Goal: Task Accomplishment & Management: Complete application form

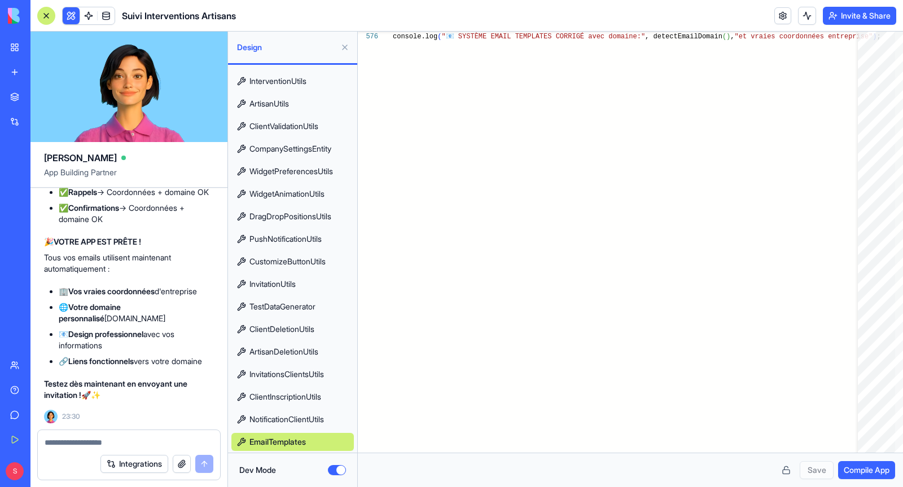
scroll to position [200520, 0]
click at [291, 443] on span "EmailTemplates" at bounding box center [277, 442] width 56 height 11
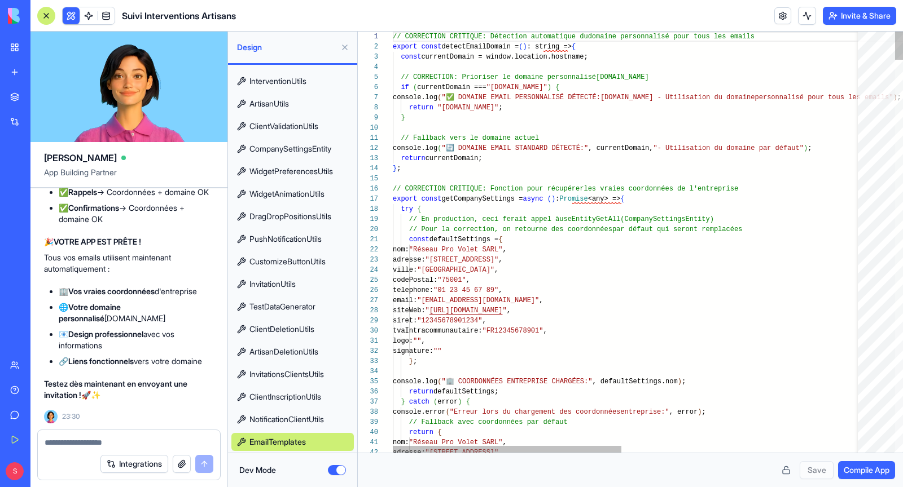
scroll to position [0, 0]
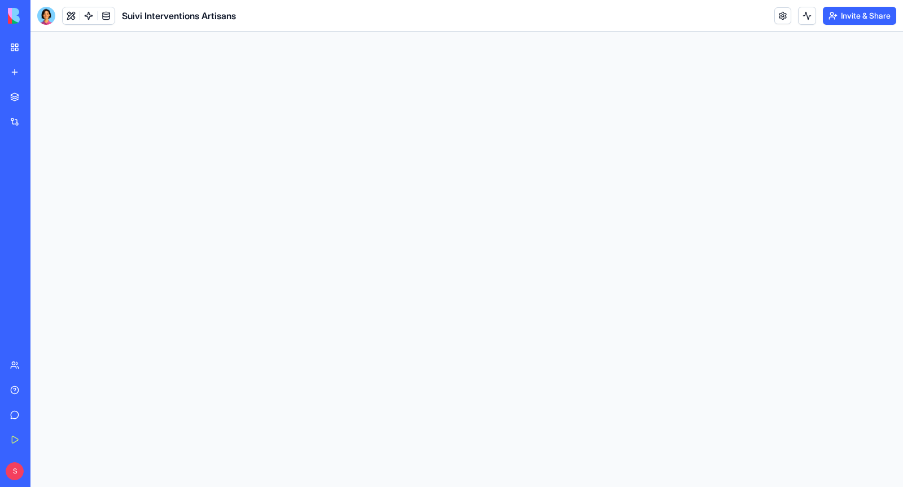
click at [19, 48] on link "My Workspace" at bounding box center [25, 47] width 45 height 23
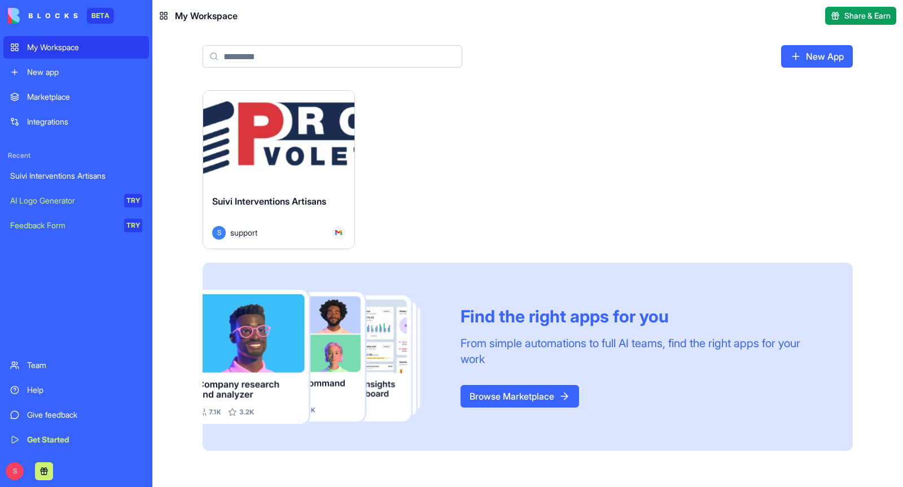
click at [278, 170] on div "Launch" at bounding box center [278, 138] width 151 height 95
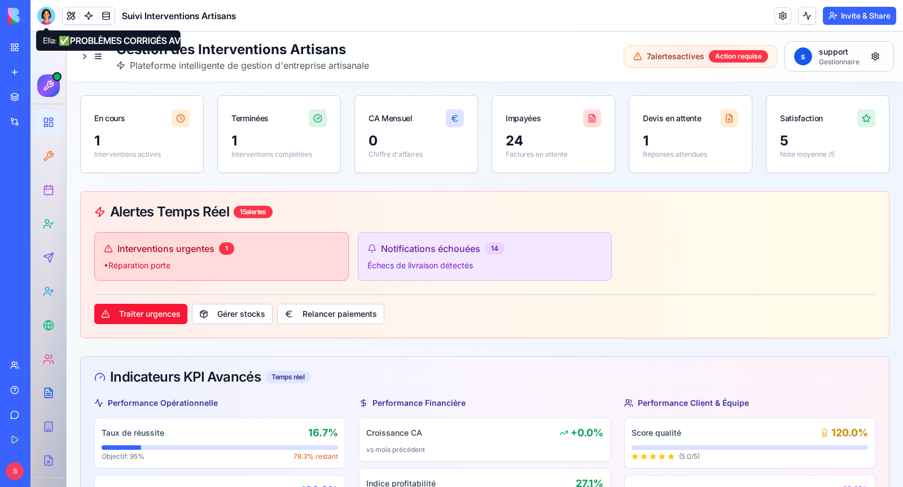
click at [50, 18] on div at bounding box center [46, 16] width 18 height 18
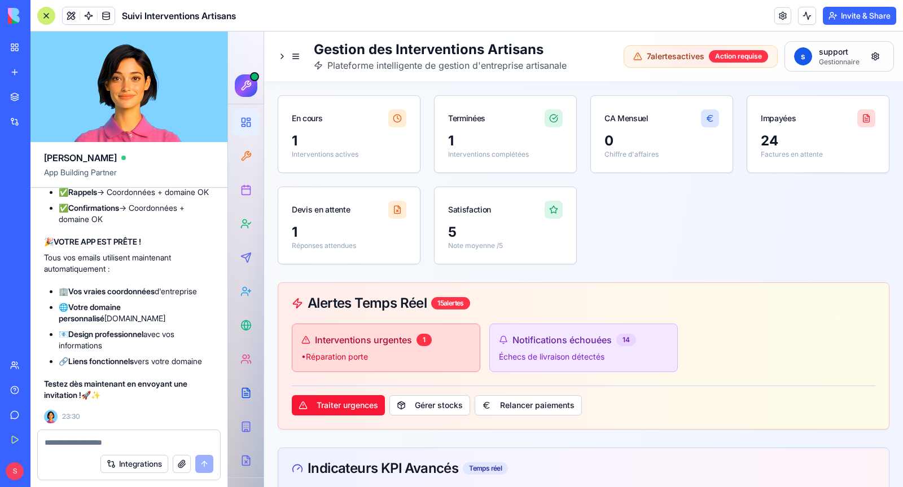
scroll to position [201357, 0]
click at [68, 17] on button at bounding box center [71, 15] width 17 height 17
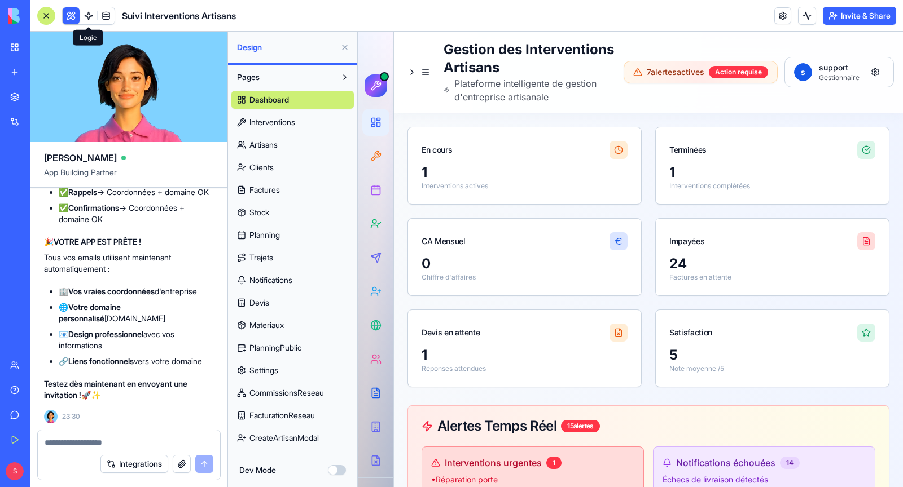
click at [336, 465] on button "Dev Mode" at bounding box center [337, 470] width 18 height 10
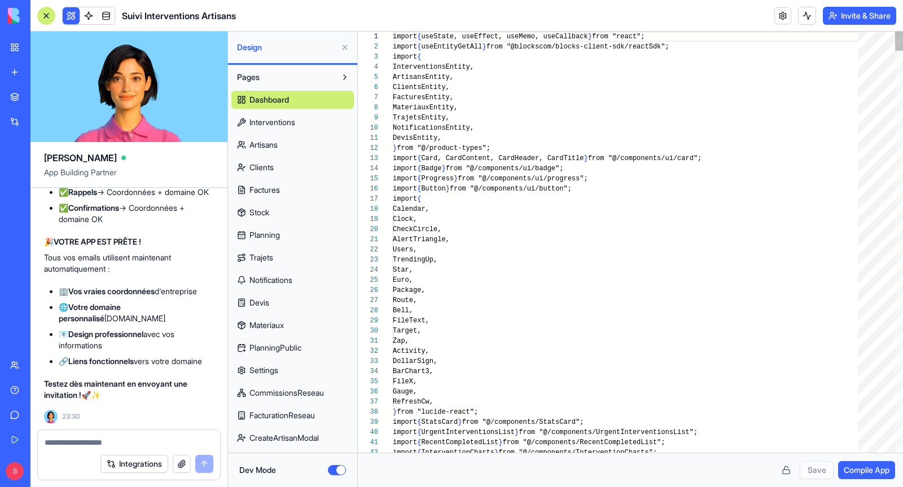
scroll to position [102, 0]
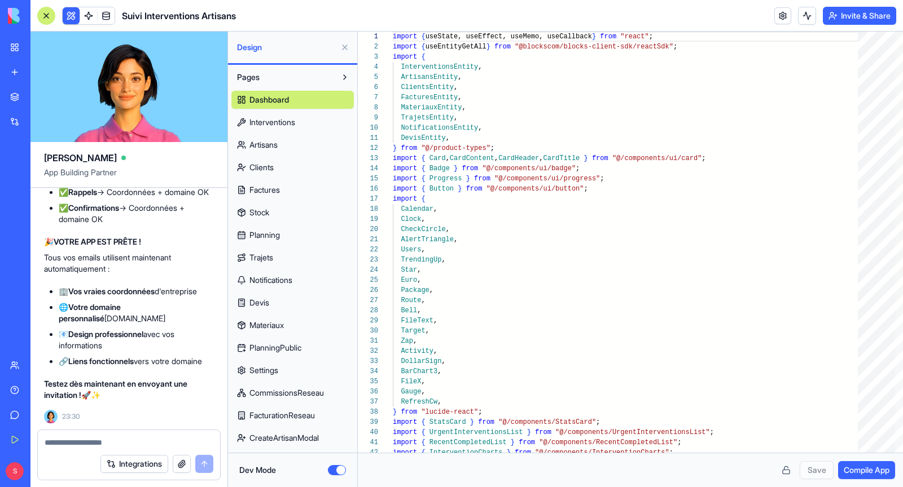
click at [274, 80] on button "Pages" at bounding box center [283, 77] width 104 height 18
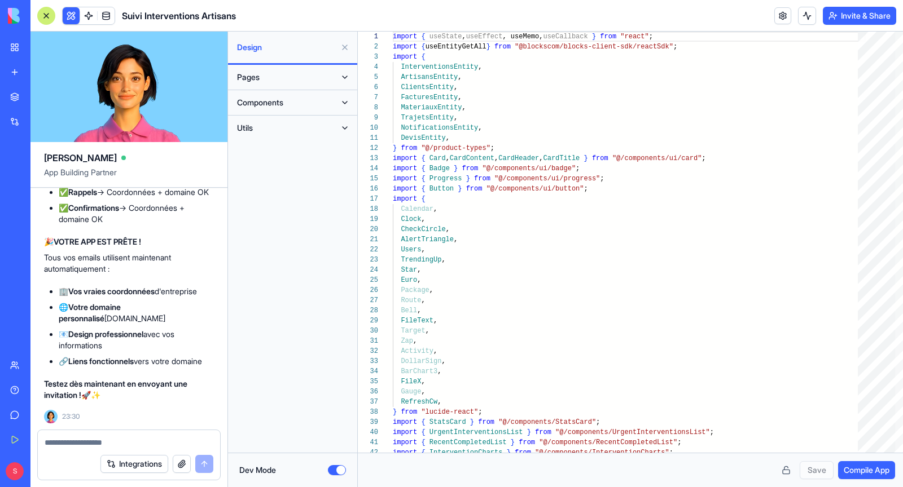
click at [263, 121] on button "Utils" at bounding box center [283, 128] width 104 height 18
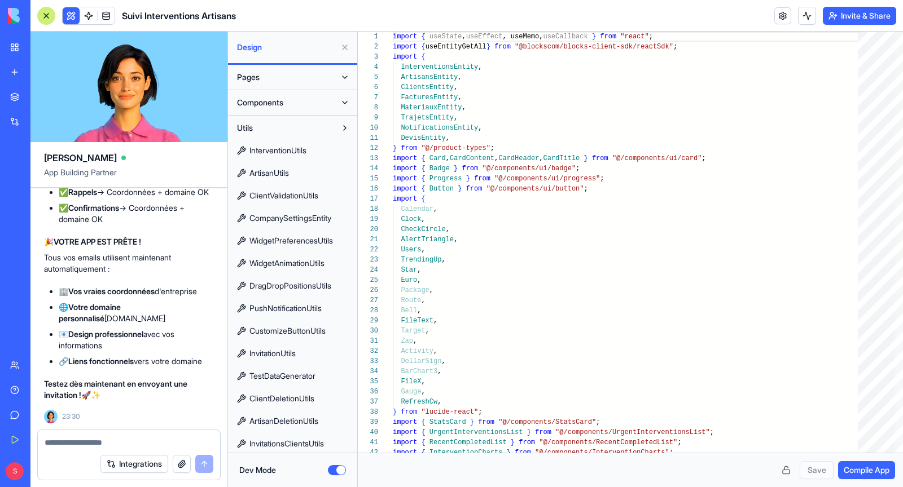
scroll to position [69, 0]
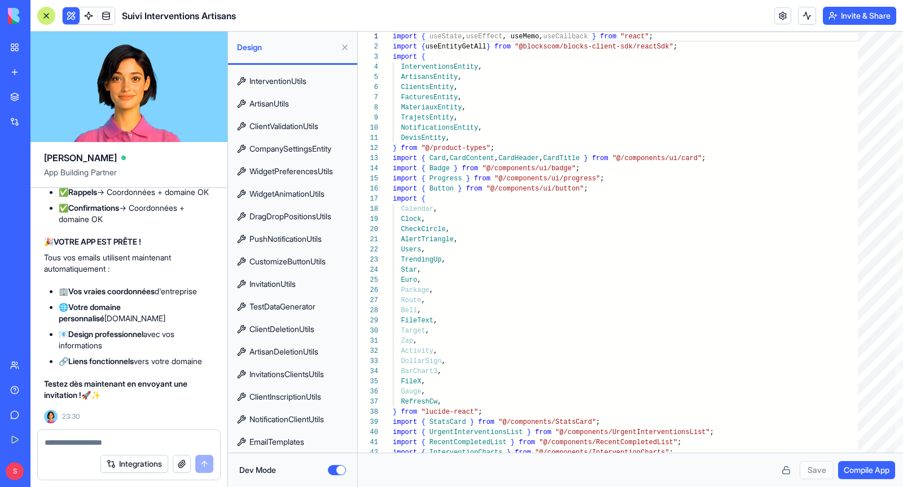
click at [299, 442] on span "EmailTemplates" at bounding box center [276, 442] width 55 height 11
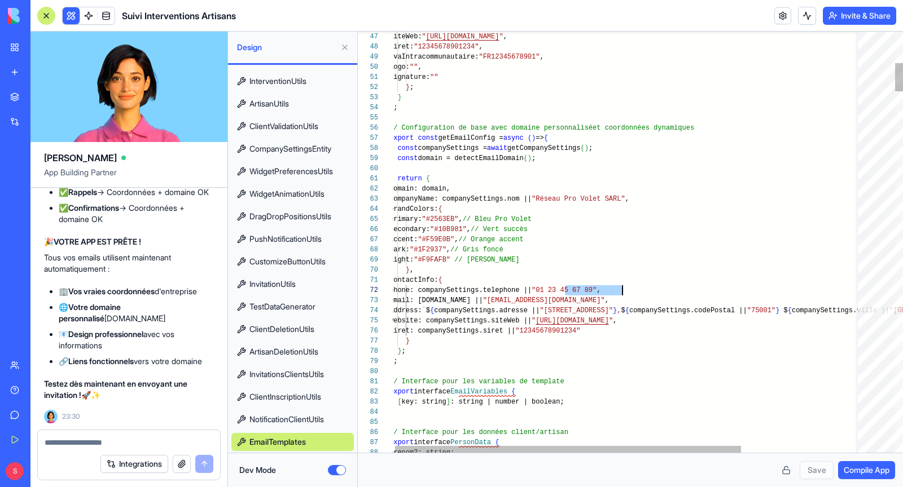
scroll to position [10, 232]
drag, startPoint x: 565, startPoint y: 289, endPoint x: 621, endPoint y: 287, distance: 56.4
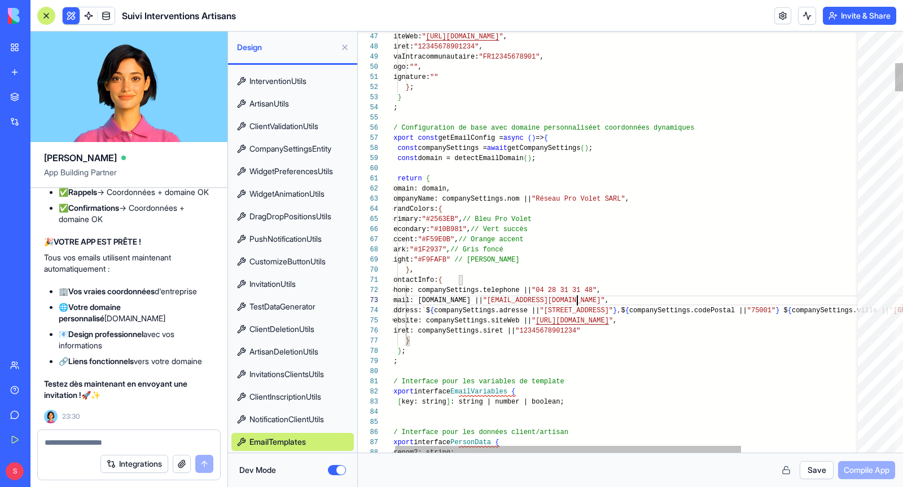
scroll to position [20, 187]
drag, startPoint x: 576, startPoint y: 310, endPoint x: 666, endPoint y: 310, distance: 89.7
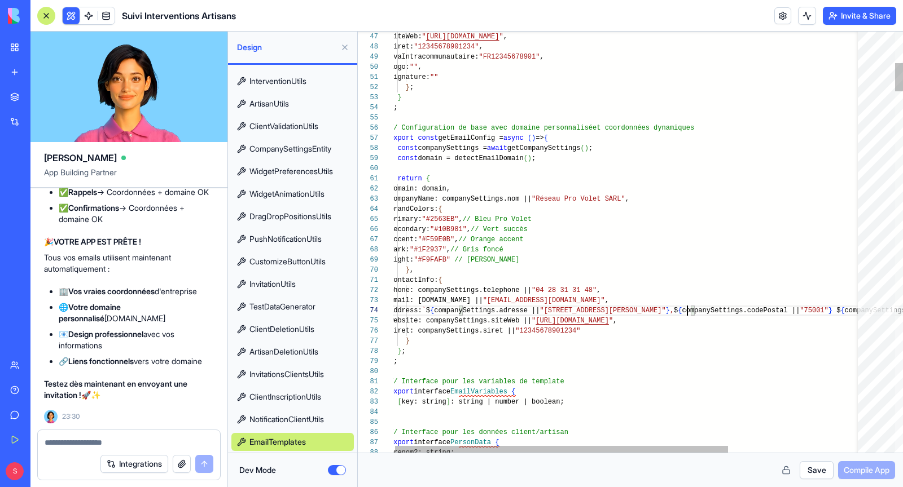
scroll to position [30, 301]
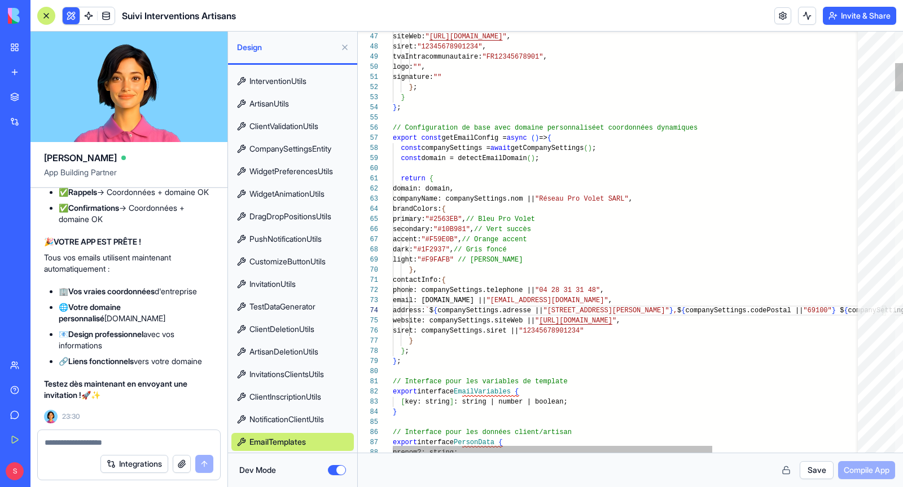
scroll to position [41, 240]
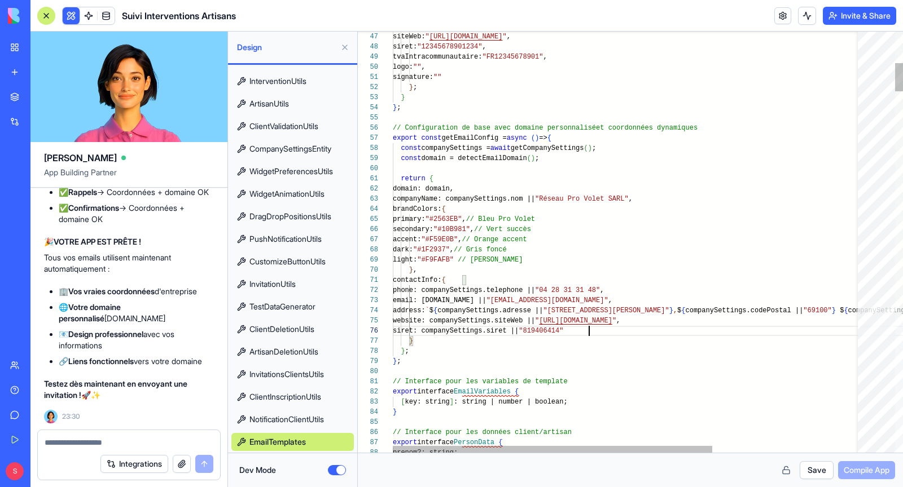
scroll to position [51, 196]
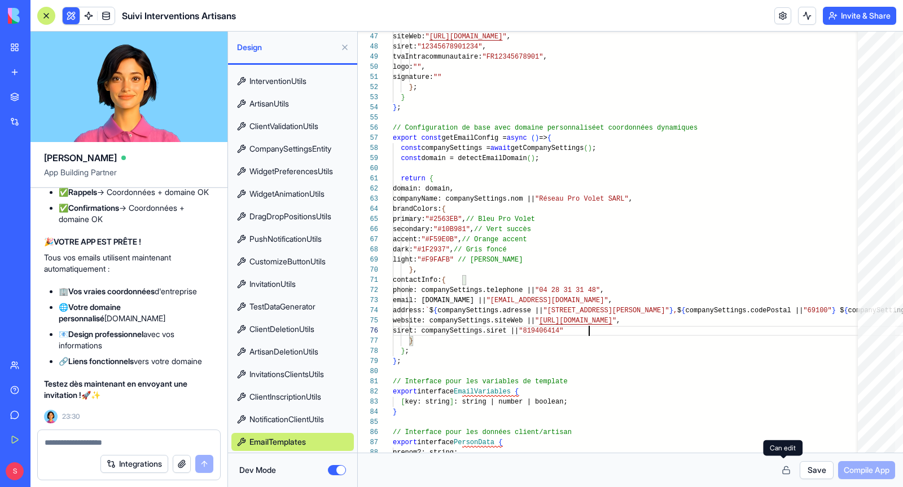
click at [812, 473] on button "Save" at bounding box center [816, 470] width 34 height 18
click at [864, 475] on span "Compile App" at bounding box center [866, 470] width 46 height 11
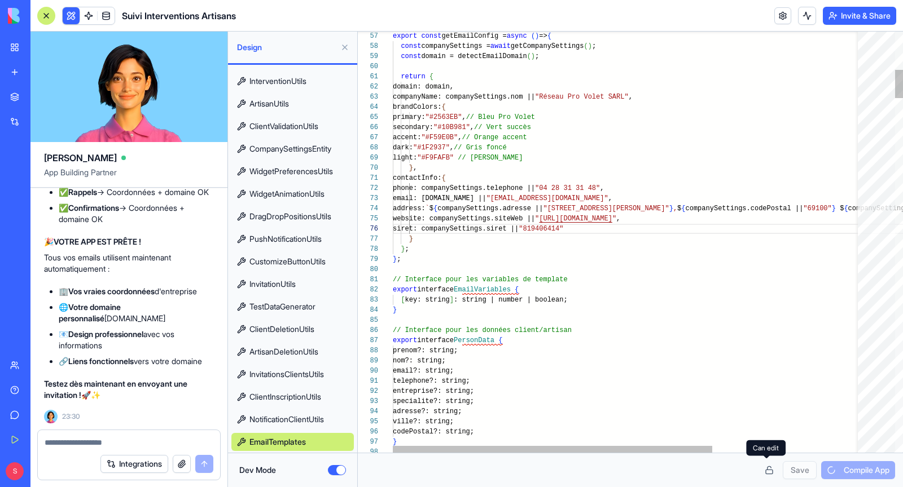
scroll to position [10, 227]
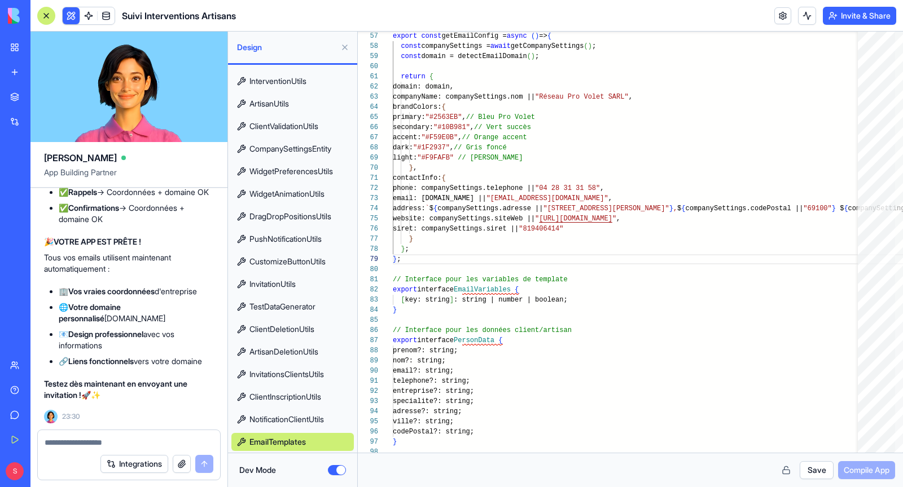
type textarea "**********"
click at [809, 469] on button "Save" at bounding box center [816, 470] width 34 height 18
click at [874, 473] on span "Compile App" at bounding box center [866, 470] width 46 height 11
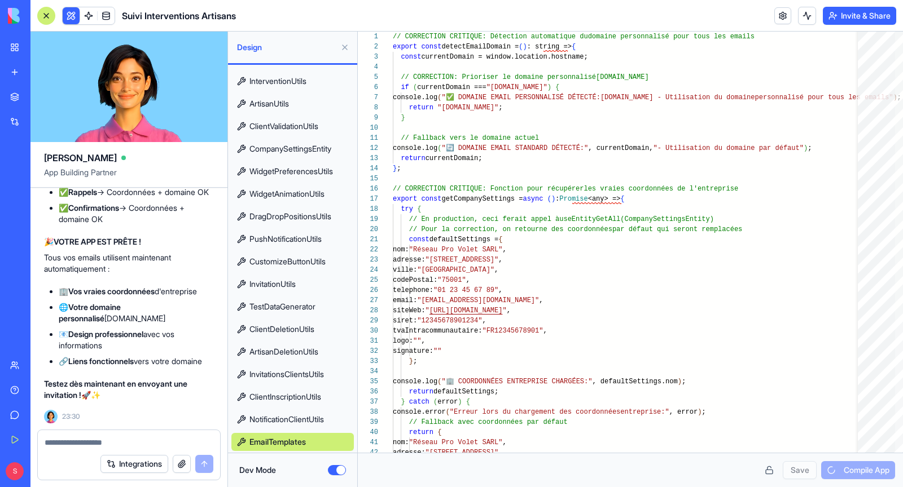
scroll to position [201357, 0]
click at [81, 441] on textarea at bounding box center [129, 442] width 169 height 11
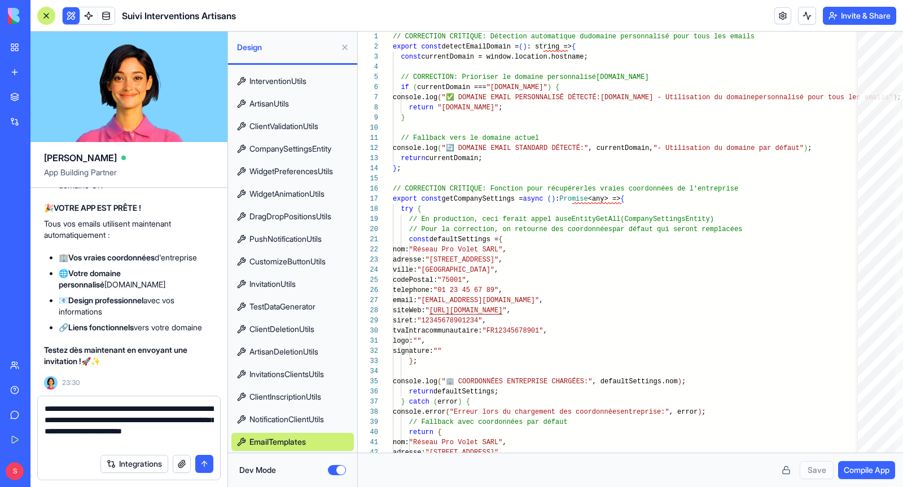
click at [147, 433] on textarea "**********" at bounding box center [129, 425] width 169 height 45
click at [149, 432] on textarea "**********" at bounding box center [129, 425] width 169 height 45
click at [161, 443] on textarea "**********" at bounding box center [129, 425] width 169 height 45
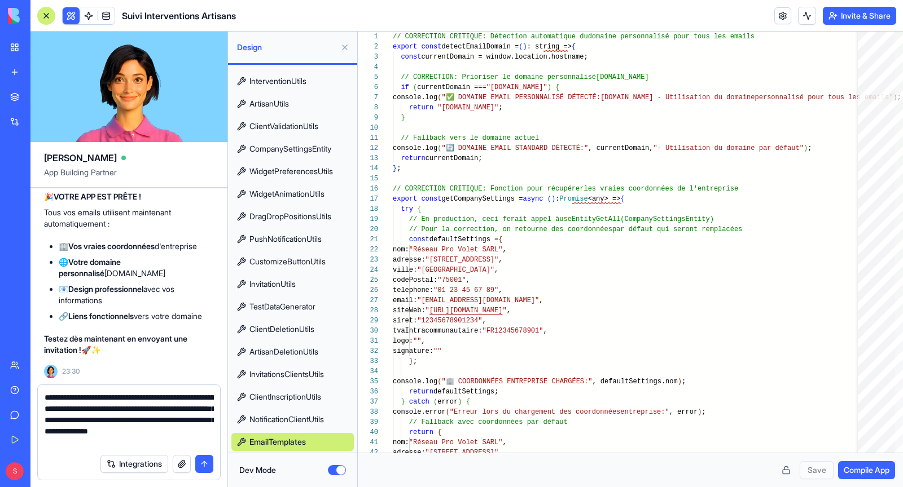
click at [143, 410] on textarea "**********" at bounding box center [129, 420] width 169 height 56
click at [102, 425] on textarea "**********" at bounding box center [129, 420] width 169 height 56
click at [163, 422] on textarea "**********" at bounding box center [129, 420] width 169 height 56
click at [167, 446] on textarea "**********" at bounding box center [129, 420] width 169 height 56
type textarea "**********"
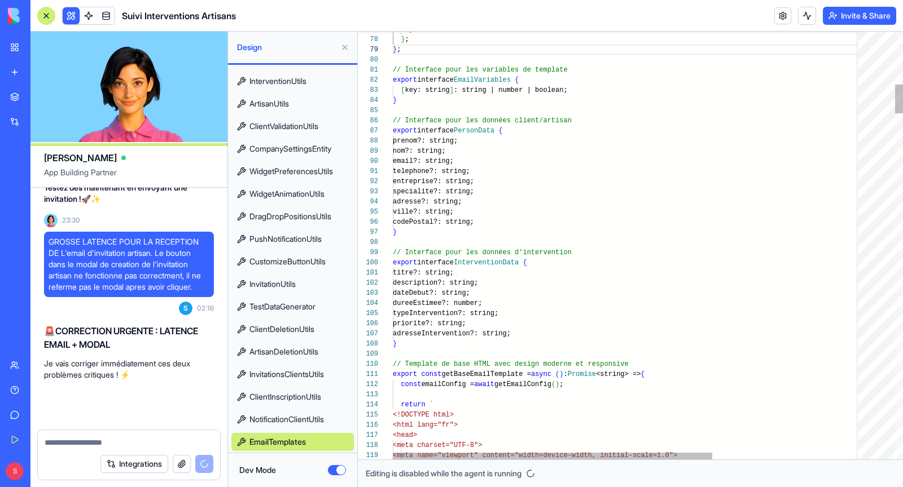
scroll to position [201575, 0]
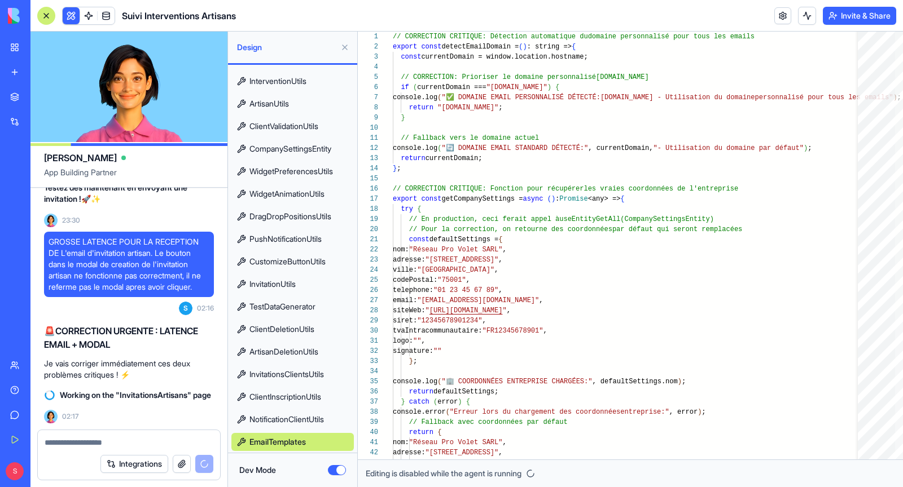
click at [314, 420] on span "NotificationClientUtils" at bounding box center [286, 419] width 74 height 11
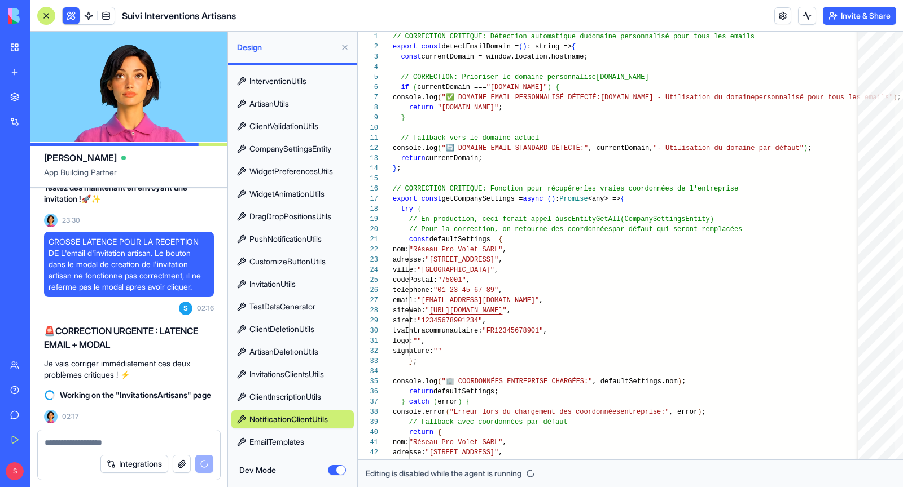
scroll to position [102, 0]
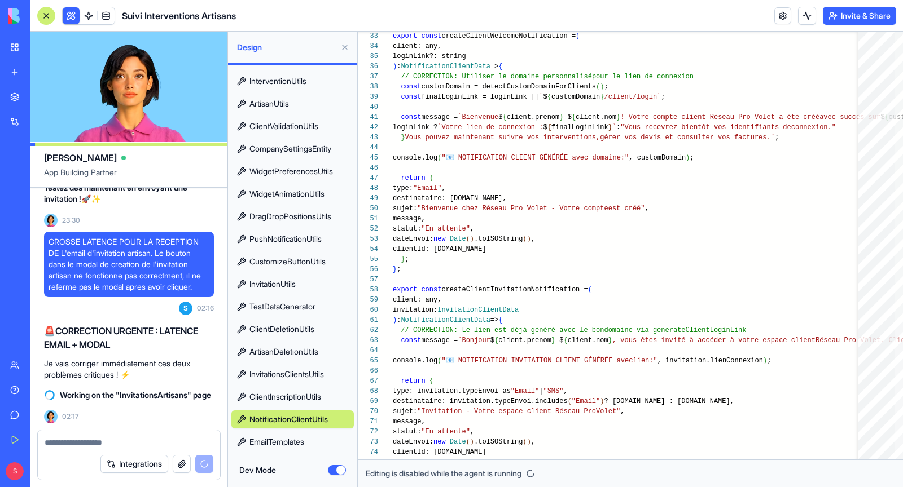
click at [302, 282] on link "InvitationUtils" at bounding box center [292, 284] width 122 height 18
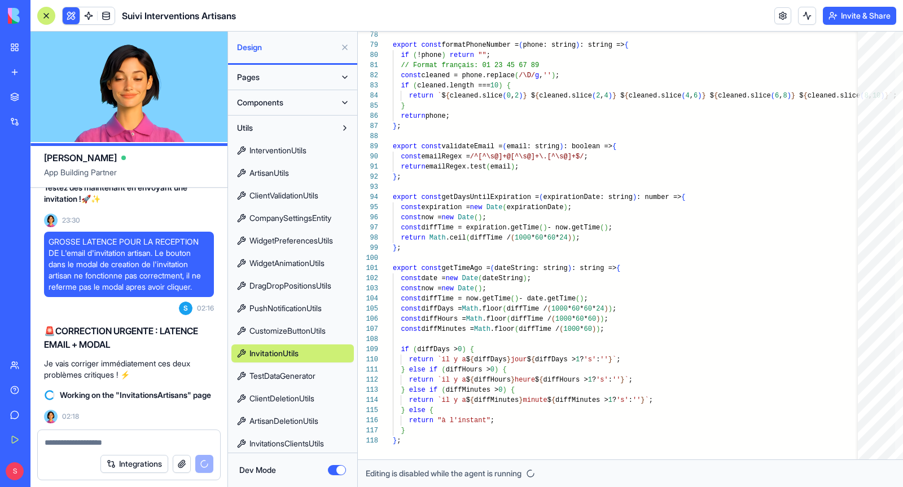
scroll to position [69, 0]
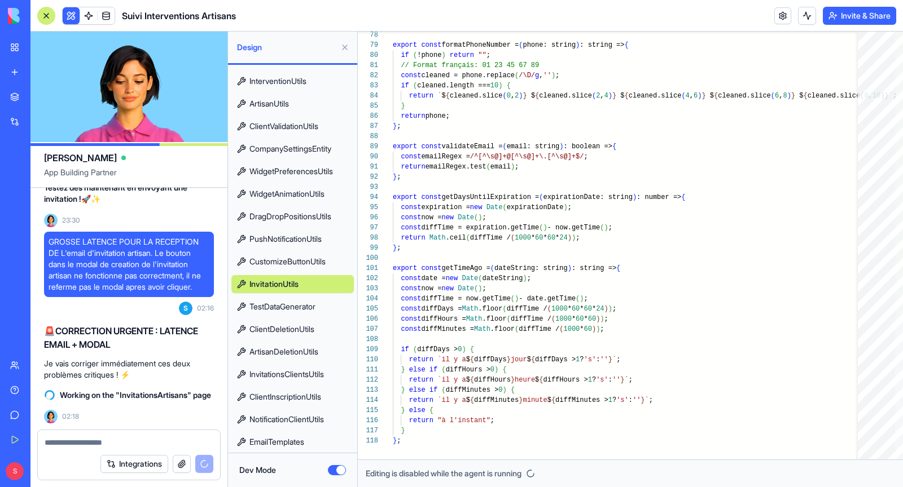
click at [314, 309] on span "TestDataGenerator" at bounding box center [282, 306] width 66 height 11
type textarea "**********"
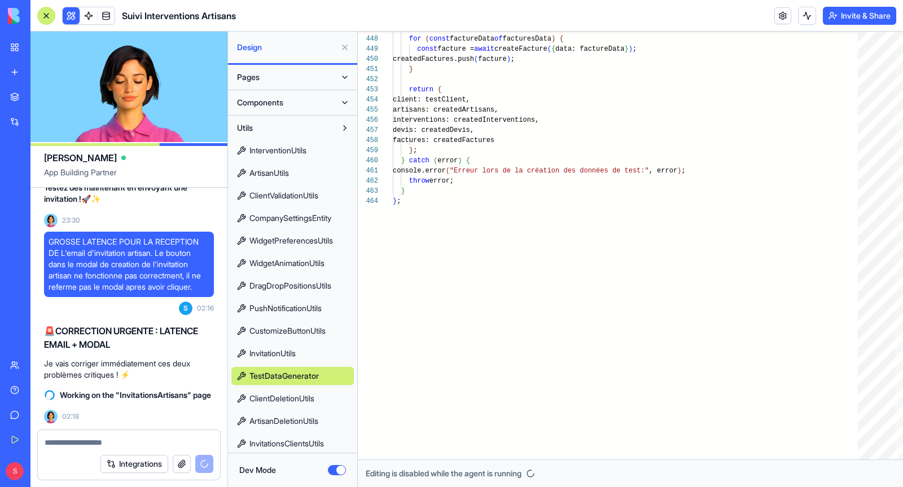
click at [262, 126] on button "Utils" at bounding box center [283, 128] width 104 height 18
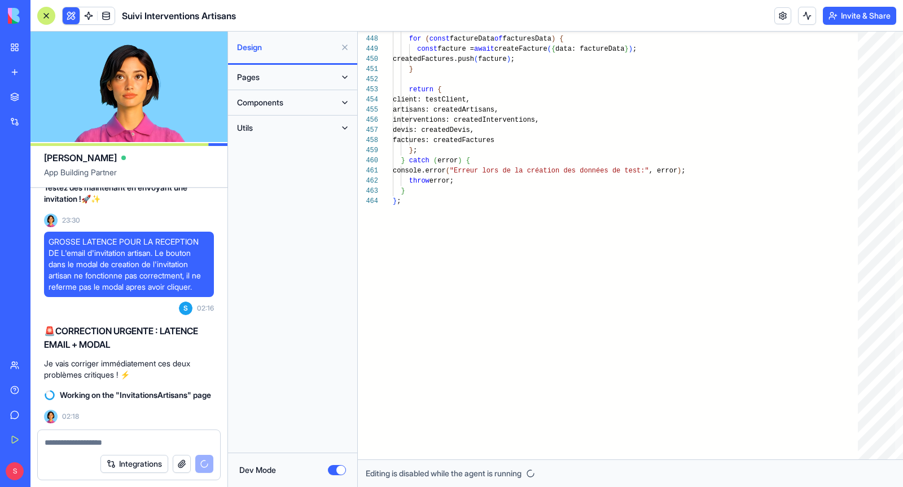
click at [266, 105] on span "Components" at bounding box center [260, 102] width 46 height 11
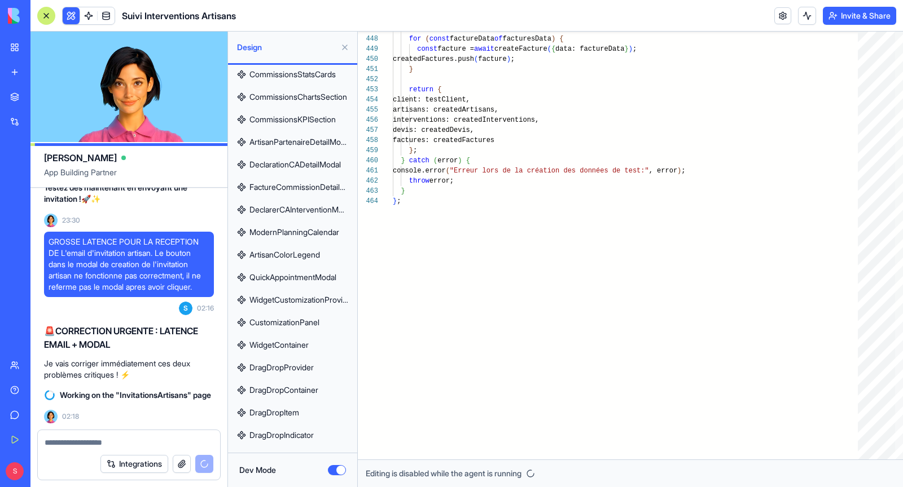
scroll to position [3116, 0]
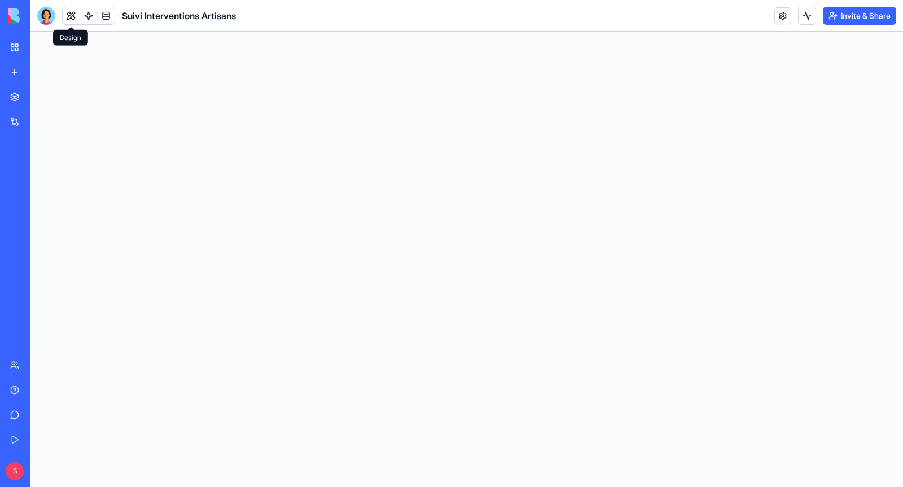
click at [73, 16] on button at bounding box center [71, 15] width 17 height 17
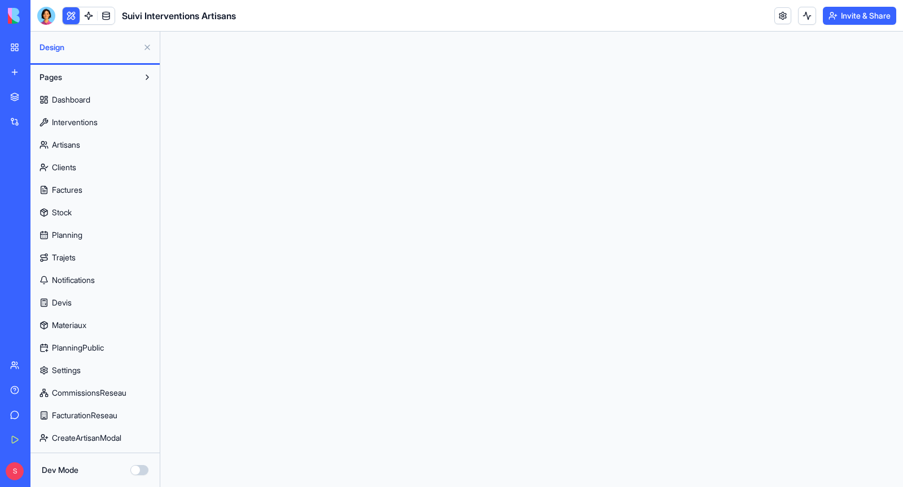
click at [73, 16] on button at bounding box center [71, 15] width 17 height 17
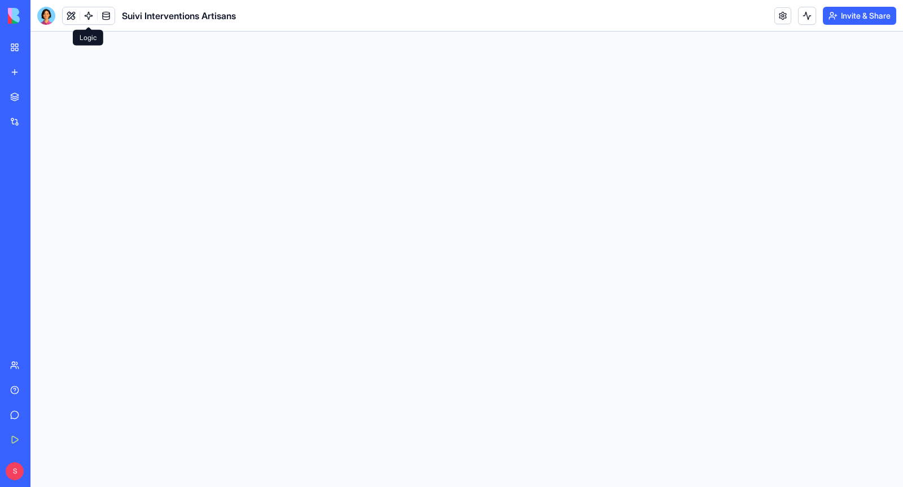
click at [89, 19] on link at bounding box center [88, 15] width 17 height 17
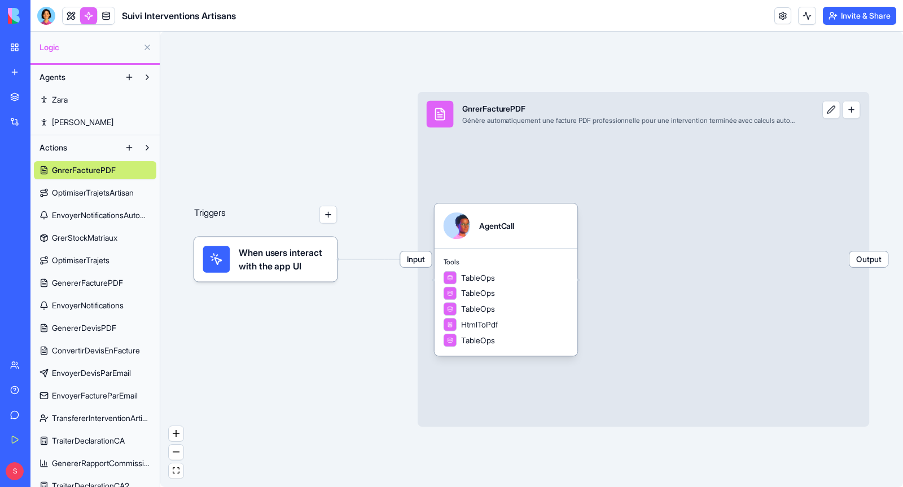
click at [87, 17] on link at bounding box center [88, 15] width 17 height 17
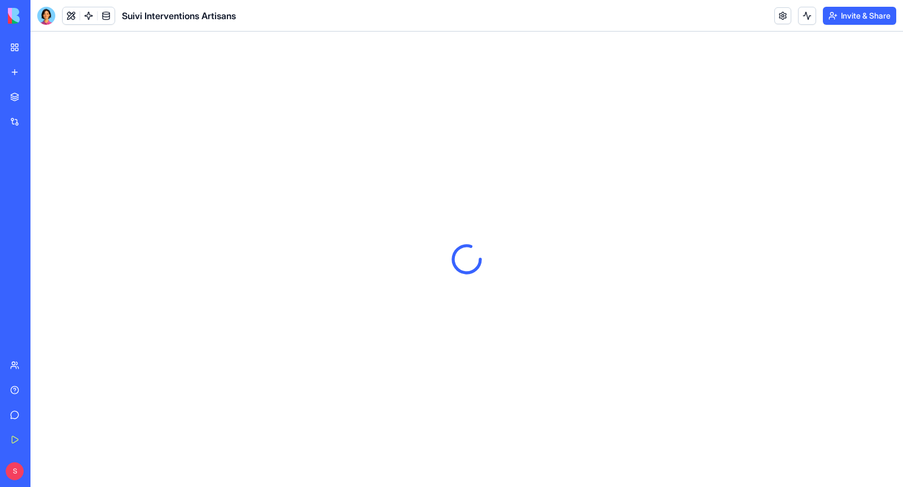
click at [14, 49] on link "My Workspace" at bounding box center [25, 47] width 45 height 23
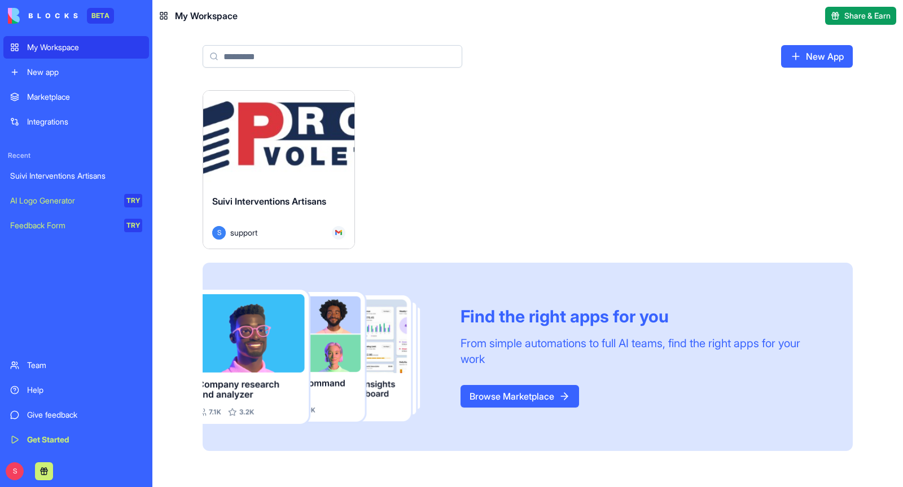
click at [214, 164] on div "Launch" at bounding box center [278, 138] width 151 height 95
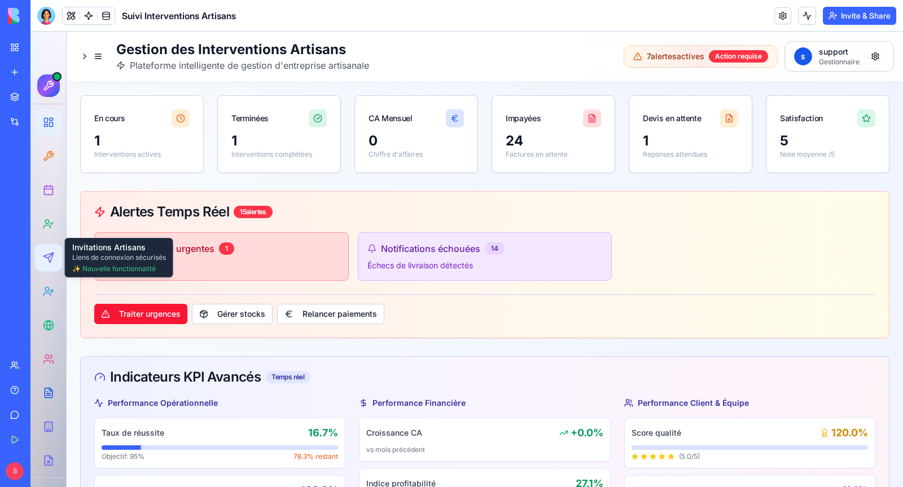
click at [54, 261] on div at bounding box center [48, 258] width 21 height 21
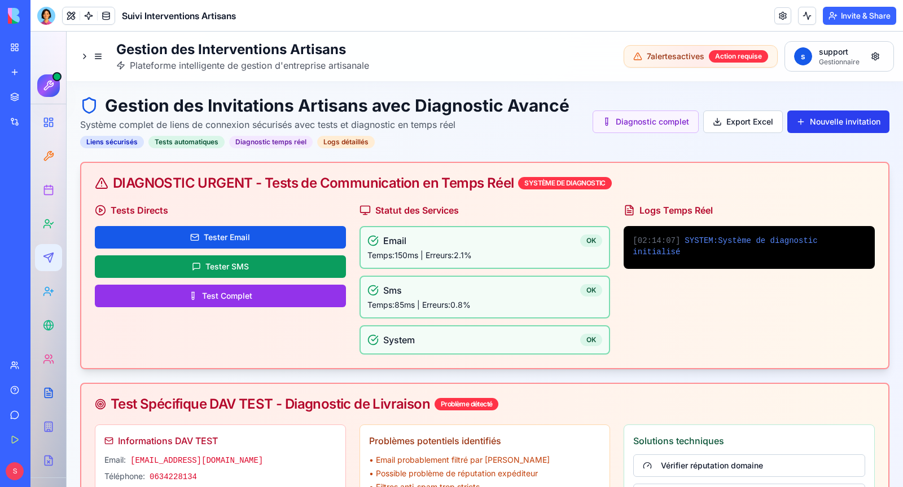
click at [854, 121] on button "Nouvelle invitation" at bounding box center [838, 122] width 102 height 23
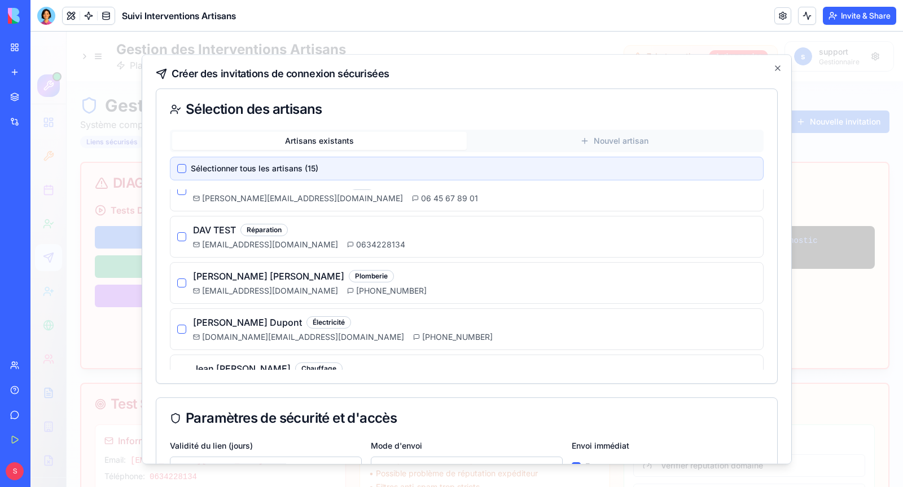
scroll to position [160, 0]
click at [181, 231] on button "button" at bounding box center [181, 235] width 9 height 9
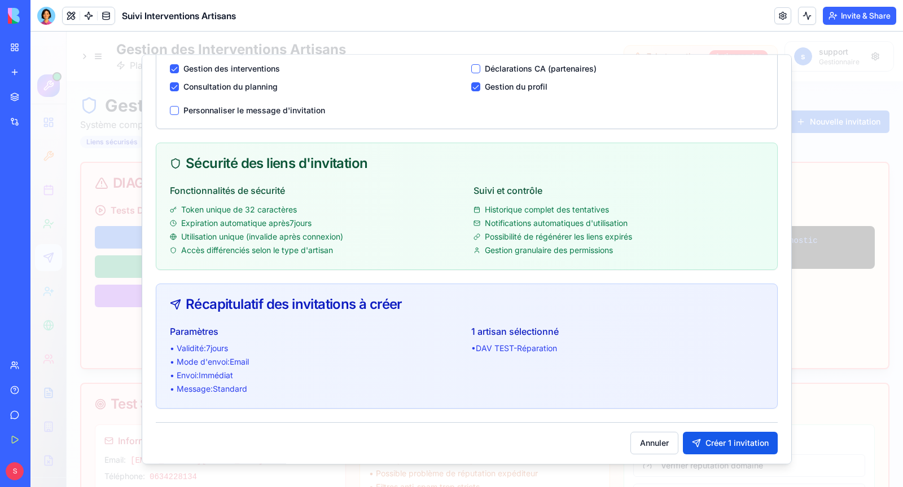
scroll to position [395, 0]
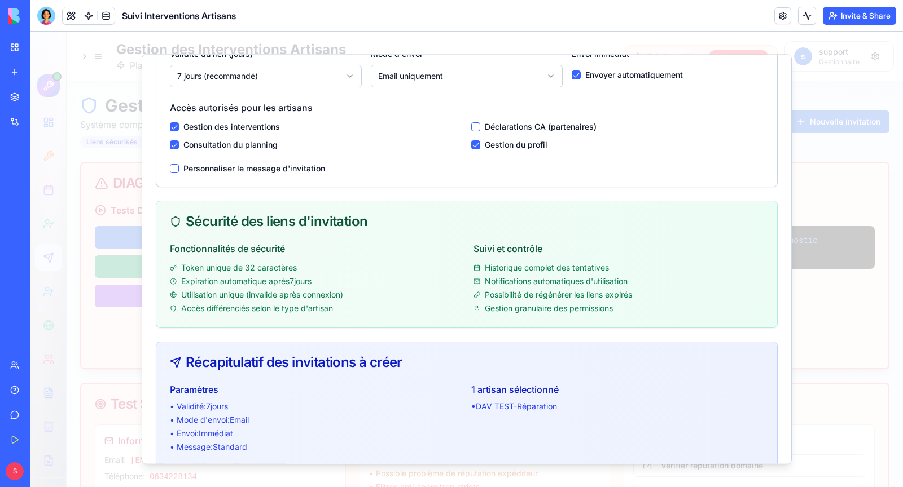
click at [477, 122] on button "button" at bounding box center [475, 126] width 9 height 9
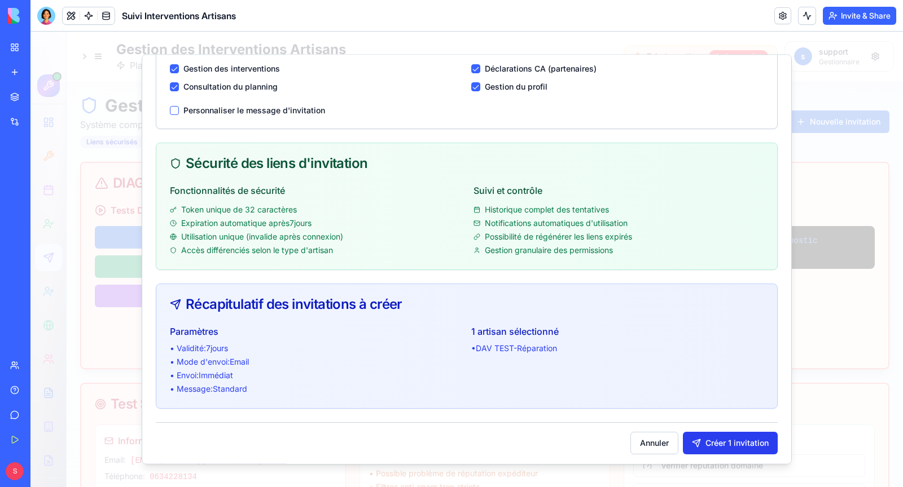
click at [729, 442] on button "Créer 1 invitation" at bounding box center [730, 443] width 95 height 23
click at [842, 356] on div at bounding box center [466, 260] width 872 height 456
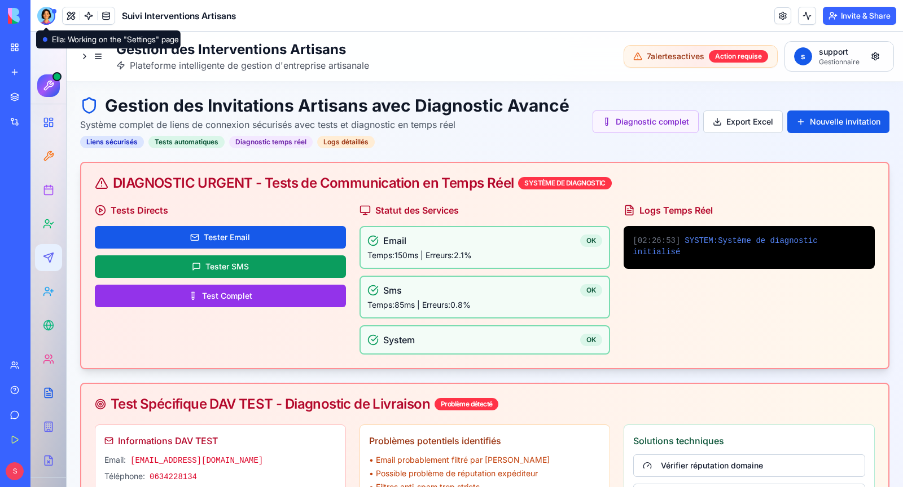
click at [48, 16] on div at bounding box center [46, 16] width 18 height 18
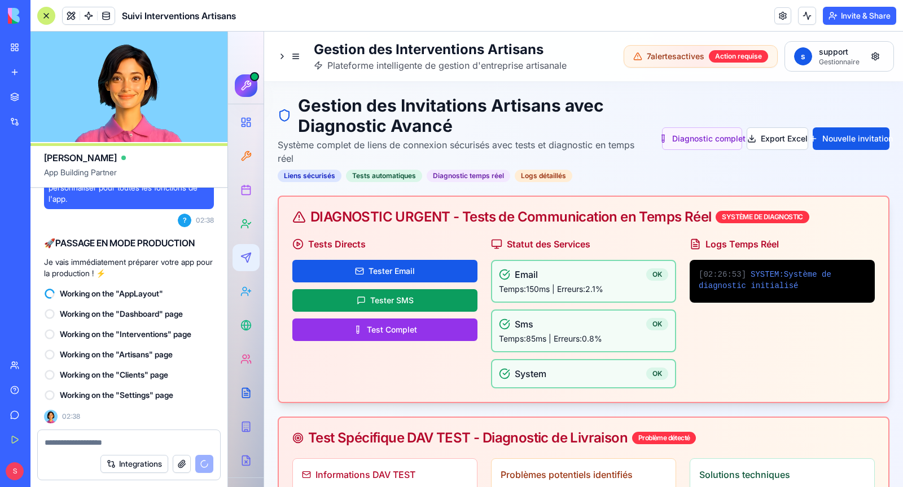
scroll to position [202836, 0]
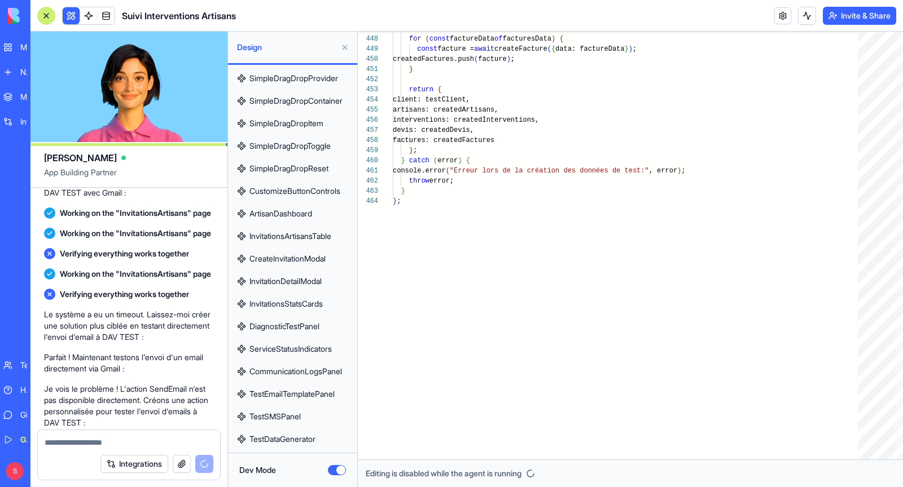
scroll to position [3505, 0]
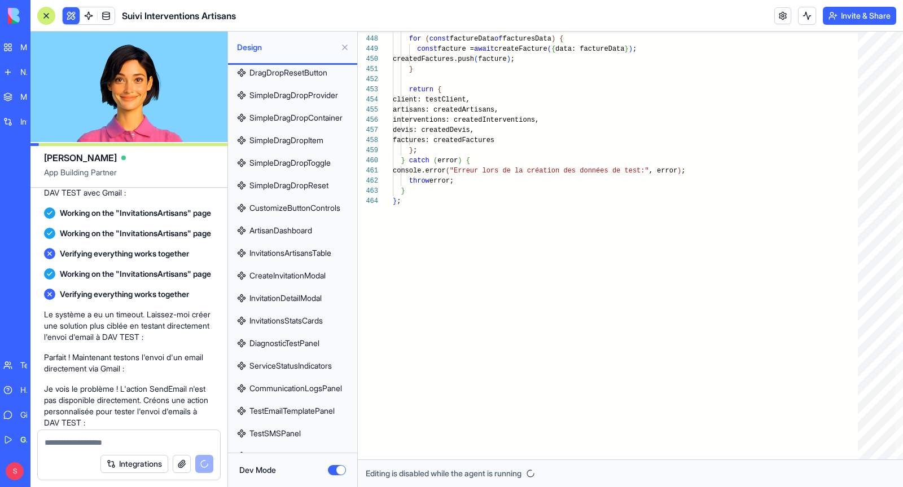
click at [307, 249] on span "InvitationsArtisansTable" at bounding box center [290, 253] width 82 height 11
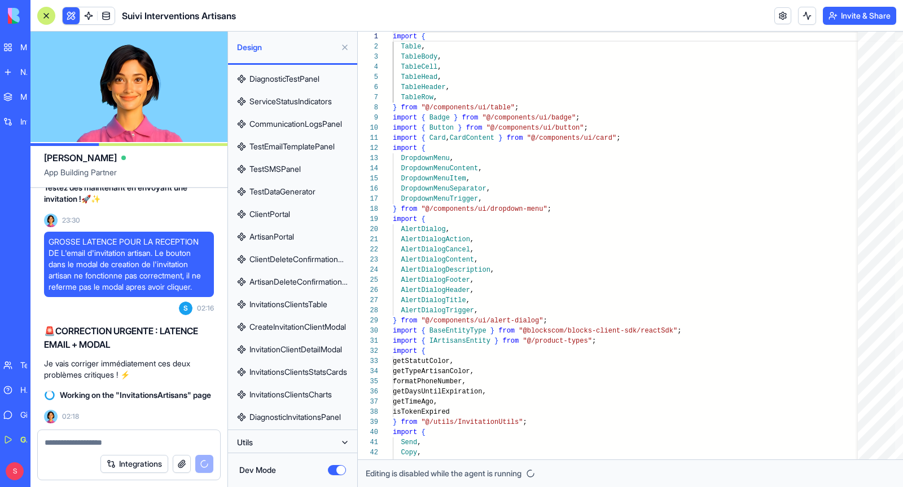
scroll to position [201575, 0]
click at [294, 445] on button "Utils" at bounding box center [283, 443] width 104 height 18
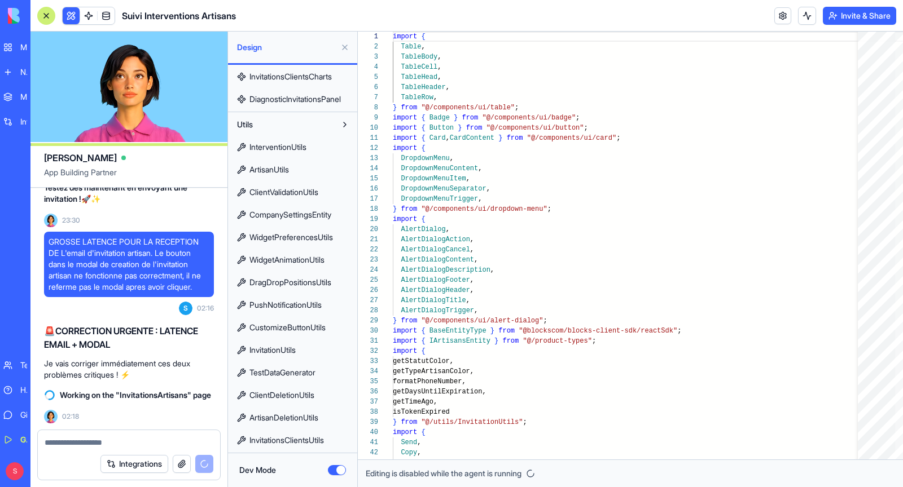
scroll to position [4153, 0]
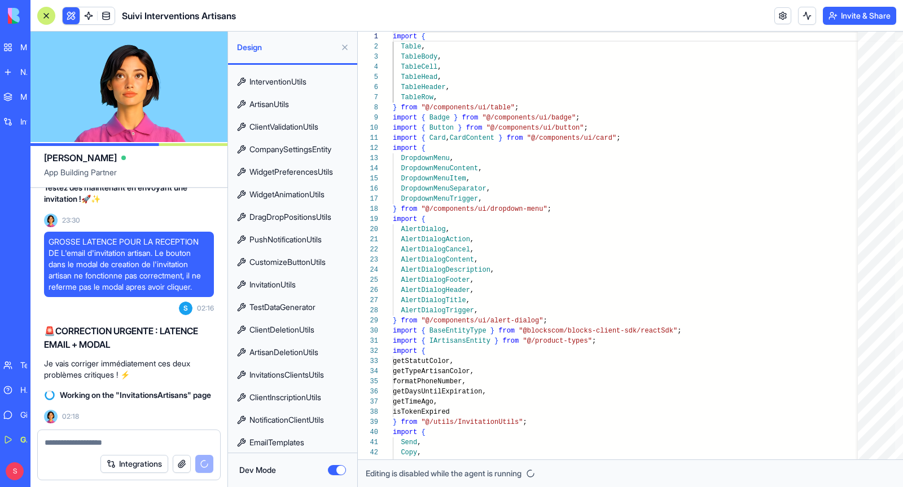
click at [304, 438] on span "EmailTemplates" at bounding box center [276, 442] width 55 height 11
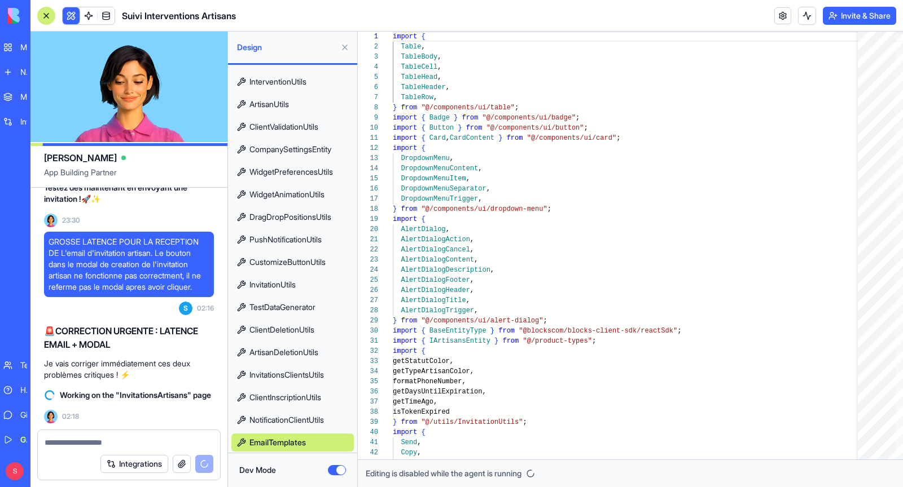
type textarea "**********"
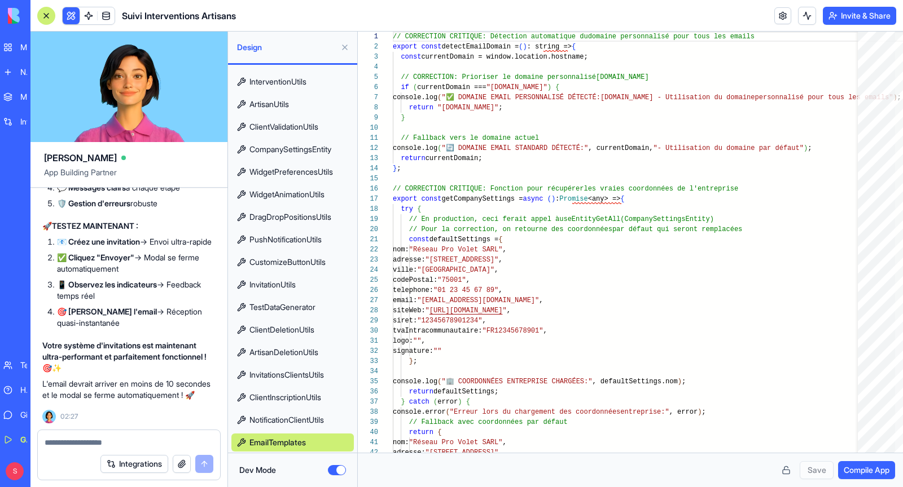
scroll to position [202552, 2]
click at [104, 446] on textarea at bounding box center [129, 442] width 169 height 11
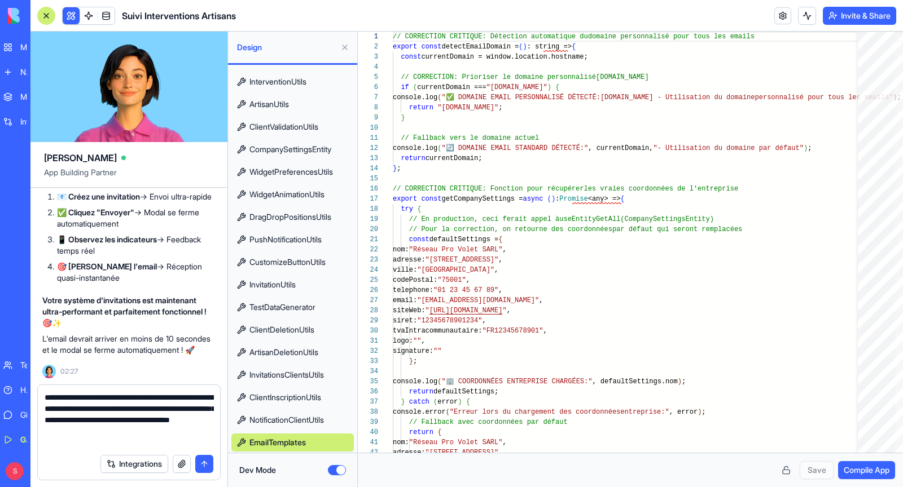
type textarea "**********"
click at [206, 463] on button "submit" at bounding box center [204, 464] width 18 height 18
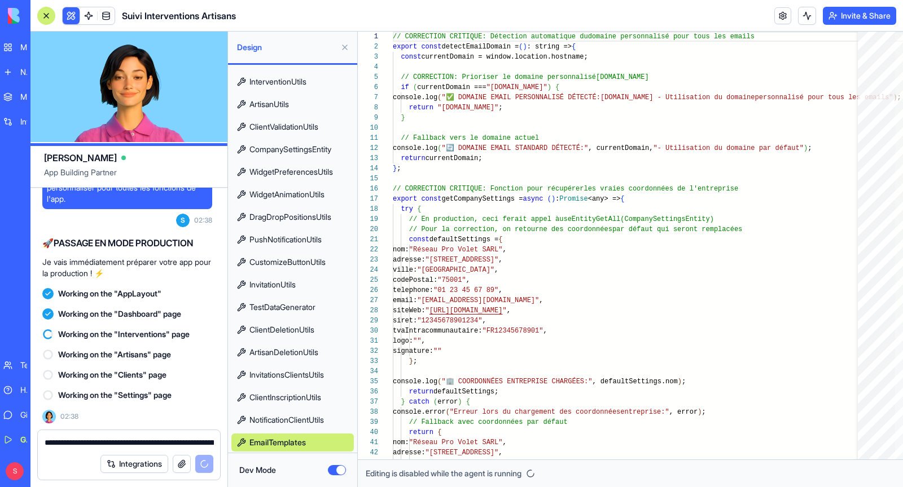
scroll to position [202836, 2]
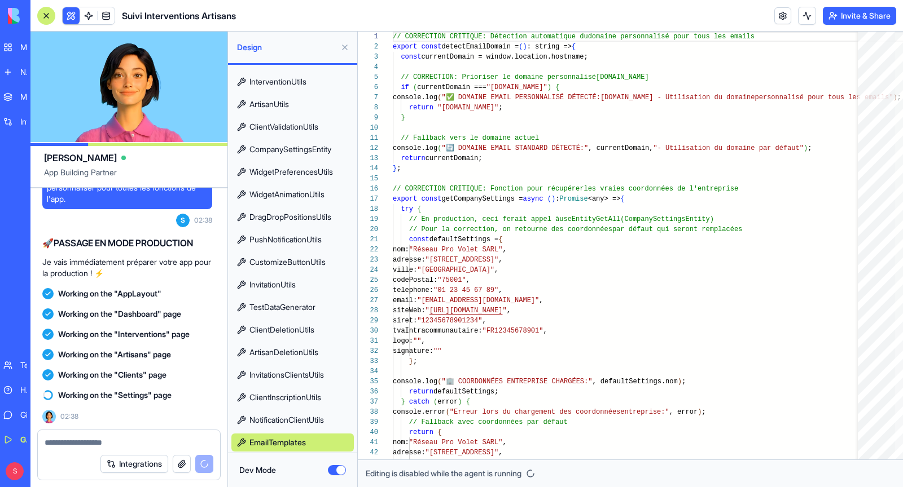
scroll to position [102, 0]
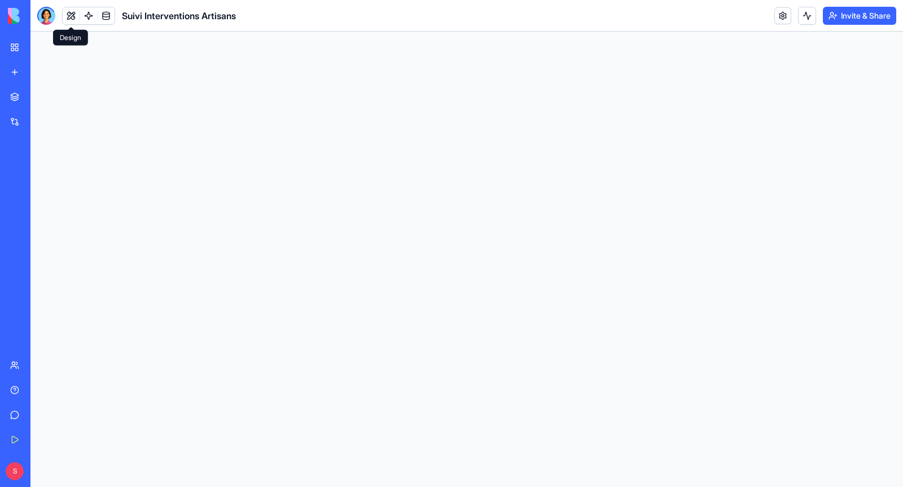
click at [75, 23] on button at bounding box center [71, 15] width 17 height 17
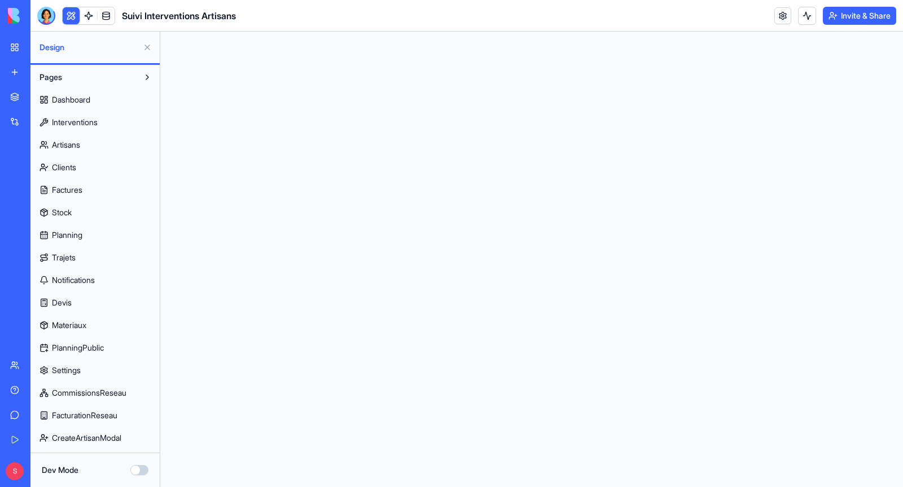
click at [63, 74] on button "Pages" at bounding box center [86, 77] width 104 height 18
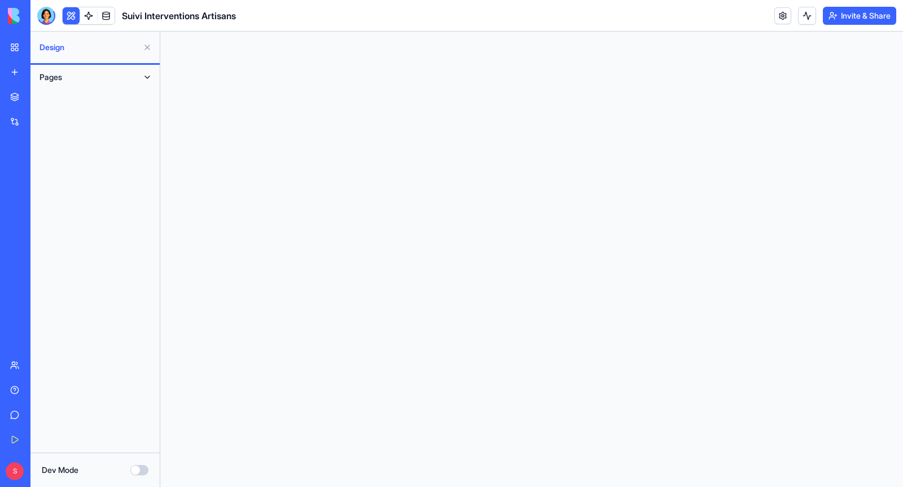
click at [63, 74] on button "Pages" at bounding box center [86, 77] width 104 height 18
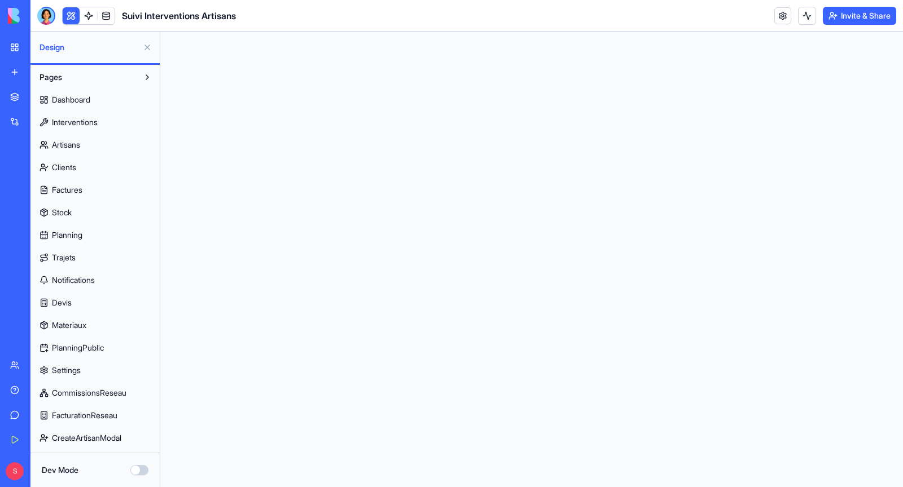
click at [143, 470] on button "Dev Mode" at bounding box center [139, 470] width 18 height 10
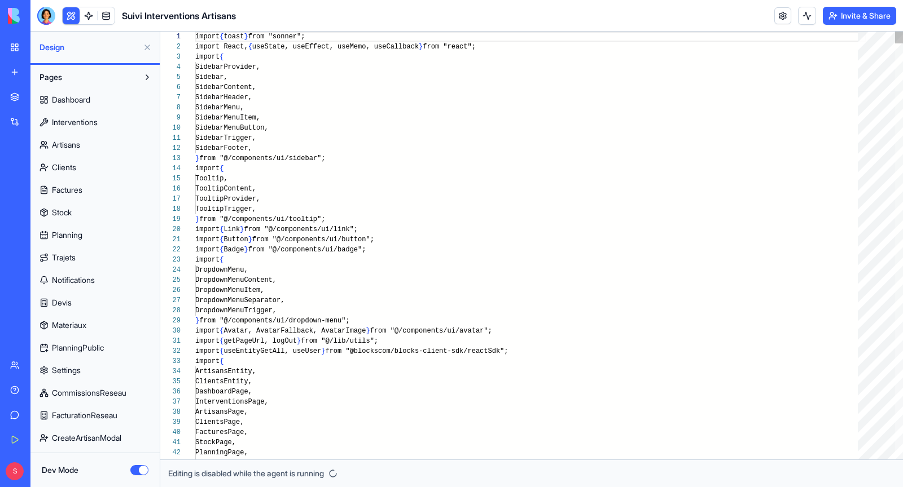
scroll to position [102, 0]
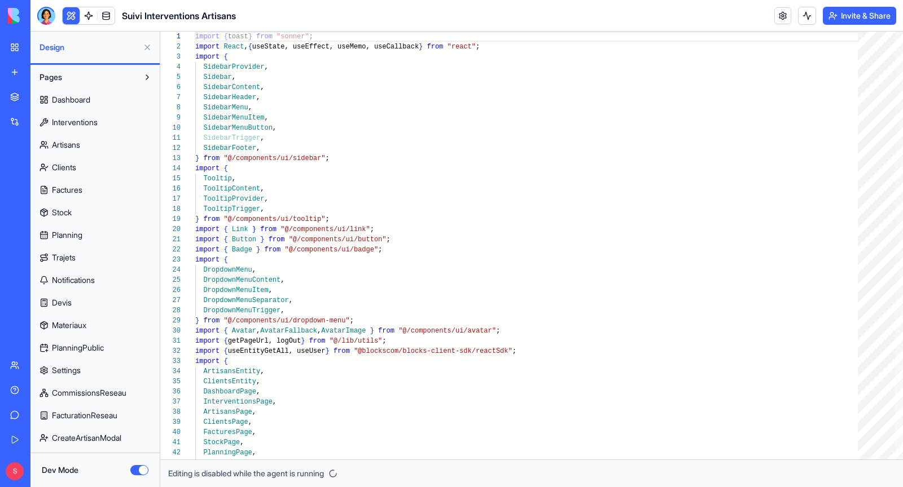
click at [89, 74] on button "Pages" at bounding box center [86, 77] width 104 height 18
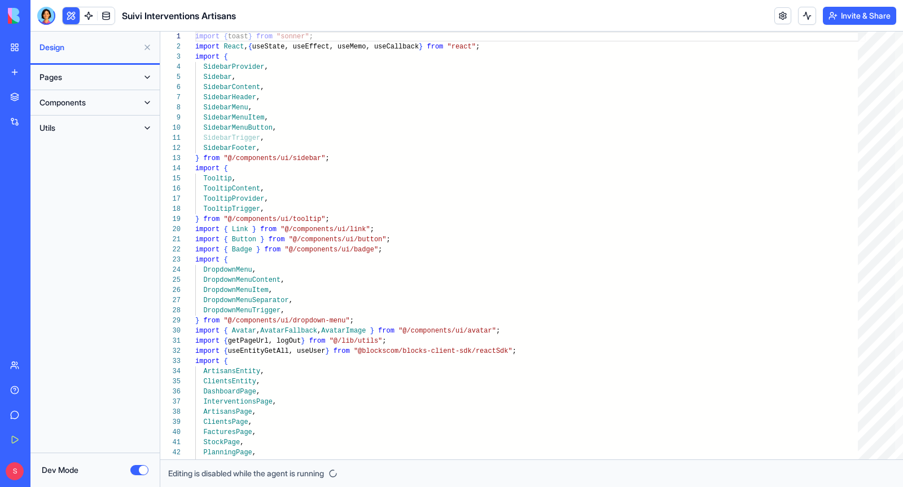
click at [89, 127] on button "Utils" at bounding box center [86, 128] width 104 height 18
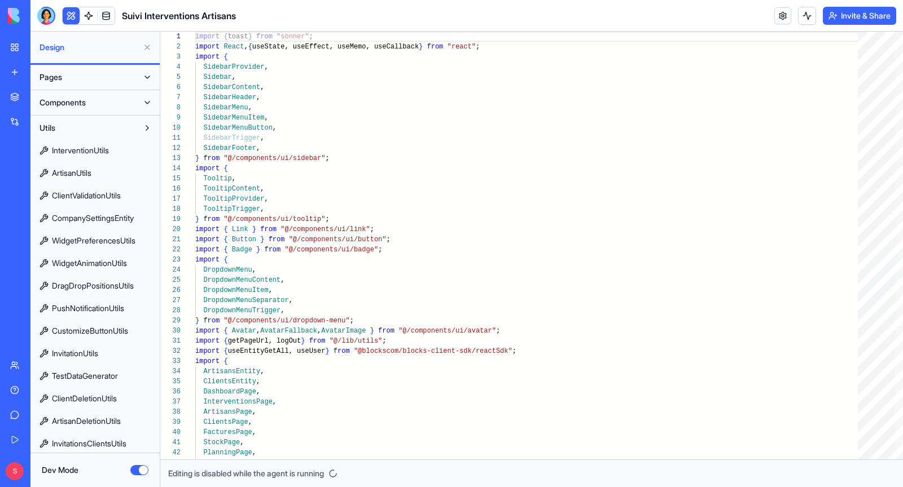
scroll to position [69, 0]
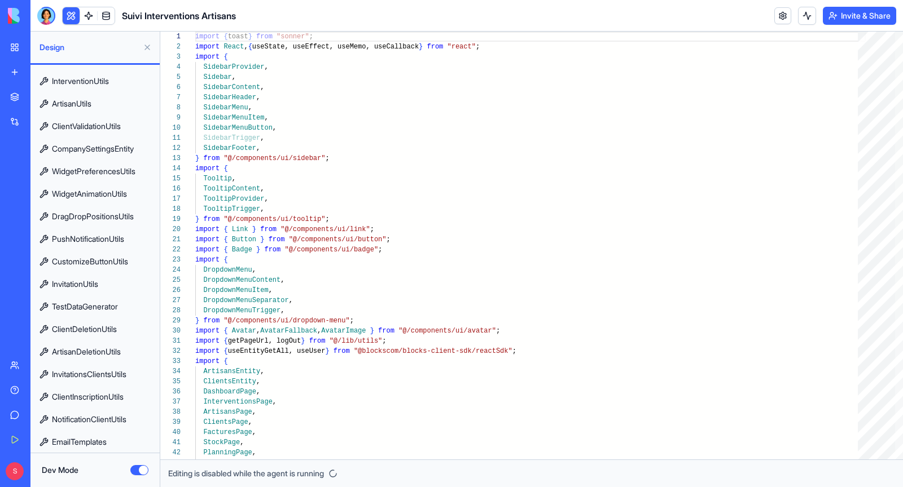
click at [94, 437] on span "EmailTemplates" at bounding box center [79, 442] width 55 height 11
type textarea "**********"
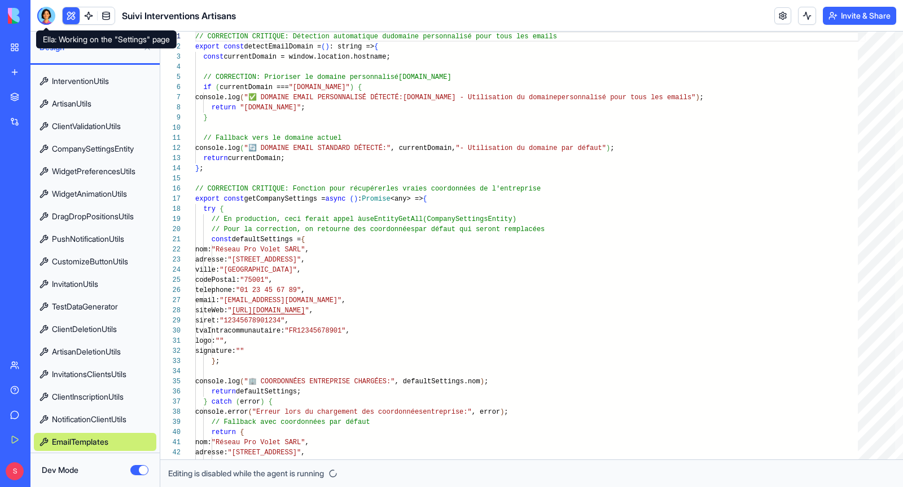
click at [48, 16] on div at bounding box center [46, 16] width 18 height 18
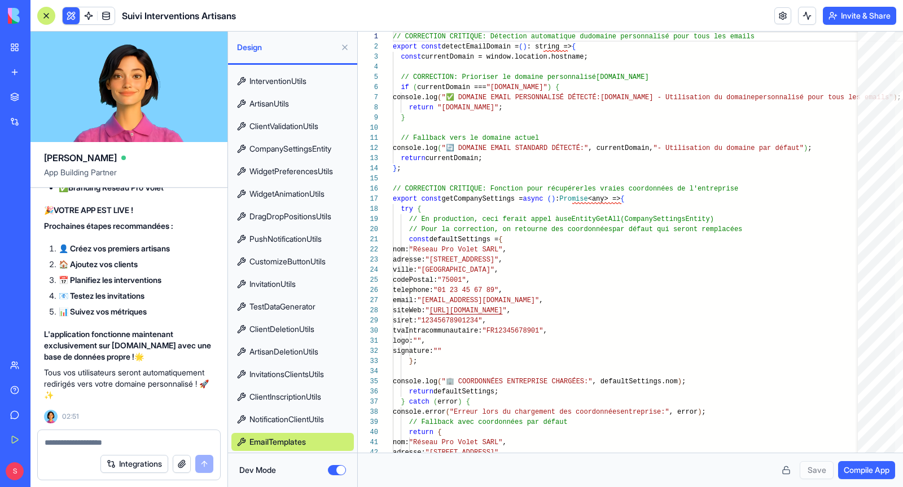
scroll to position [203568, 0]
click at [113, 441] on textarea at bounding box center [129, 442] width 169 height 11
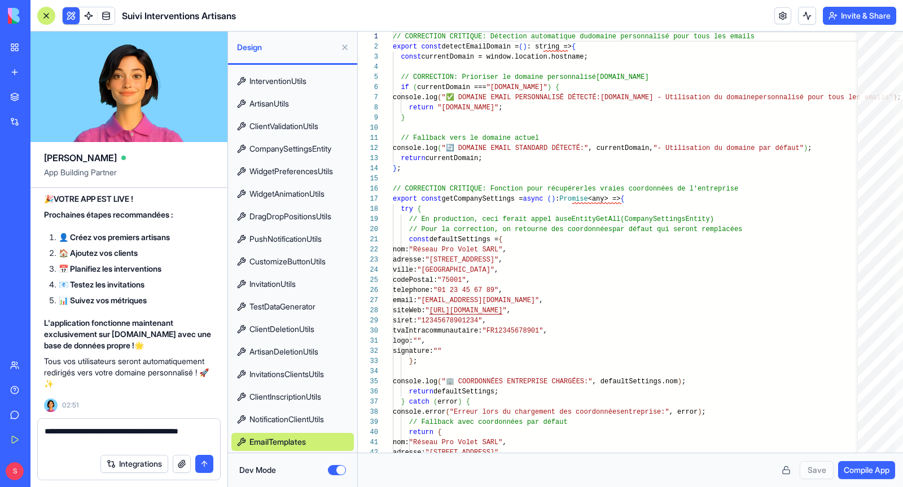
scroll to position [203240, 0]
type textarea "**********"
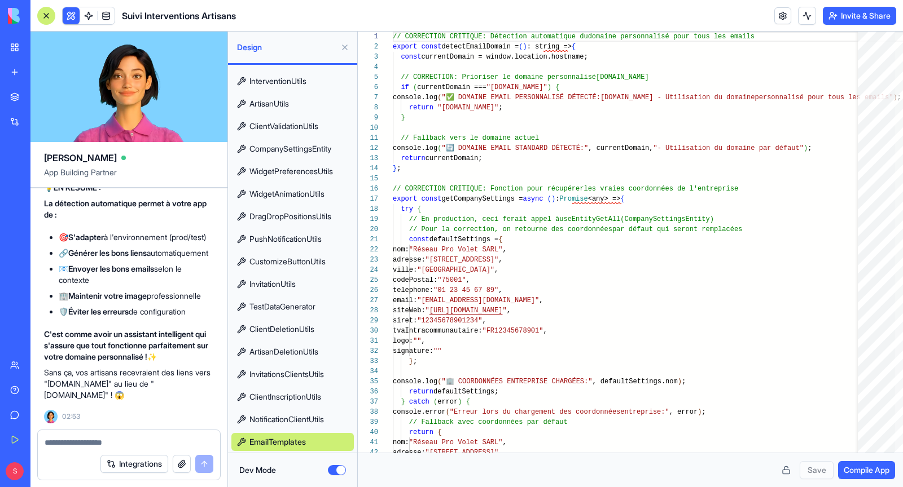
scroll to position [205440, 0]
click at [119, 435] on div at bounding box center [129, 439] width 182 height 18
click at [104, 441] on textarea at bounding box center [129, 442] width 169 height 11
type textarea "**********"
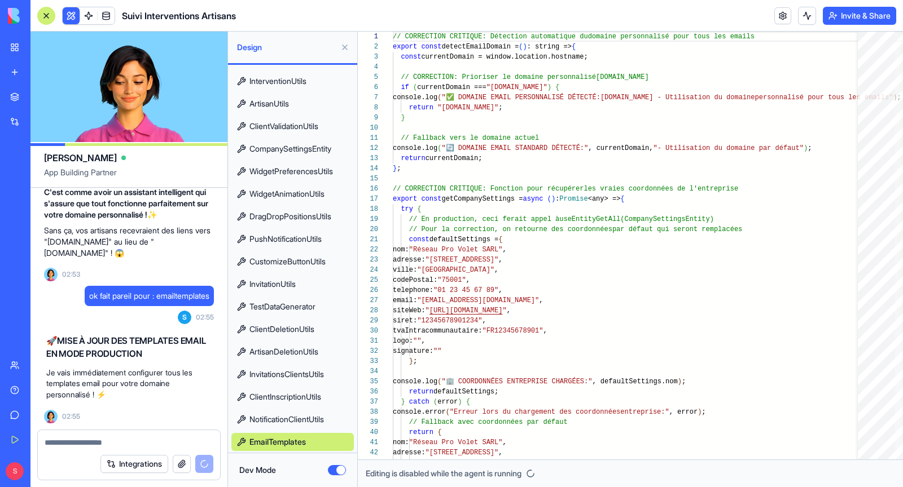
scroll to position [205582, 0]
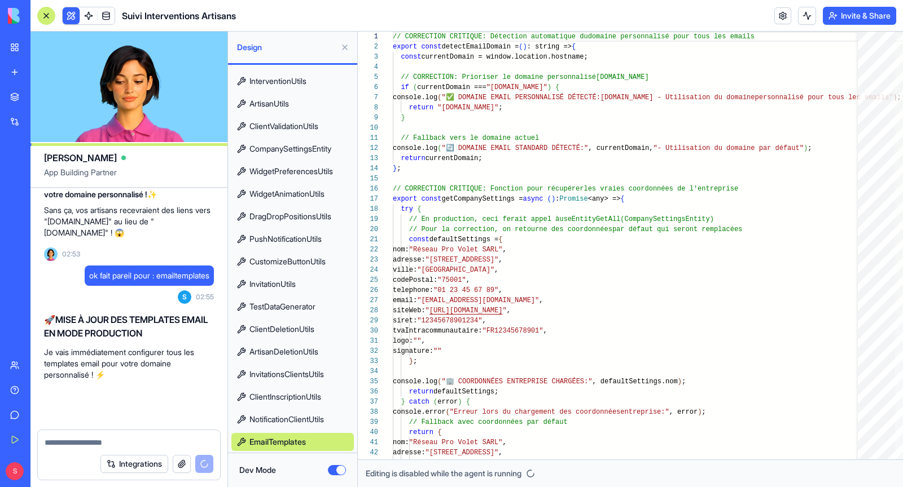
type textarea "**********"
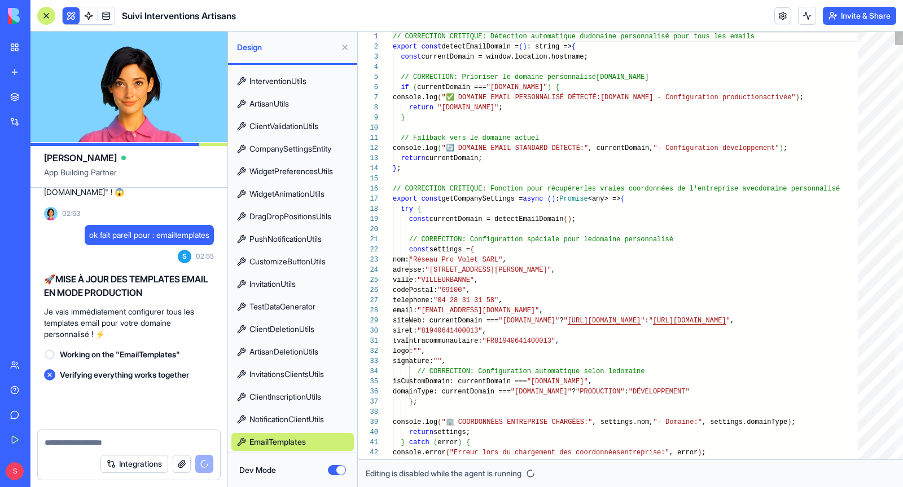
scroll to position [205643, 0]
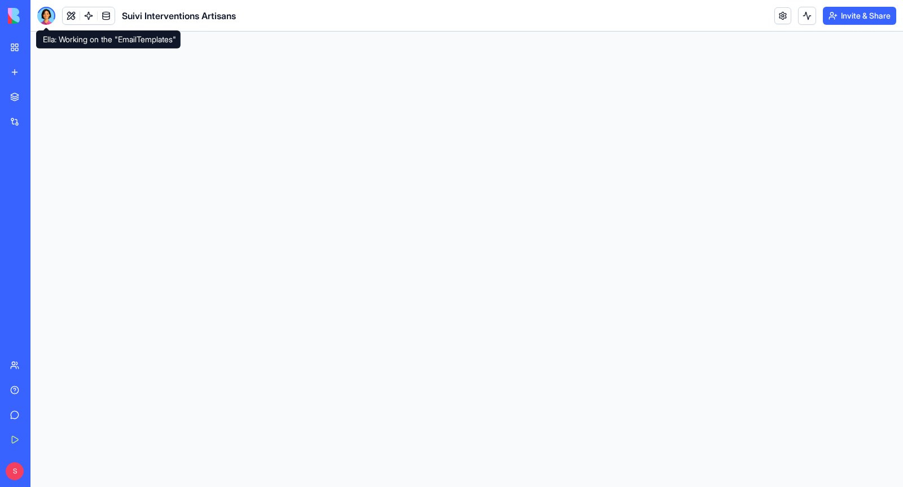
click at [45, 14] on div at bounding box center [46, 16] width 18 height 18
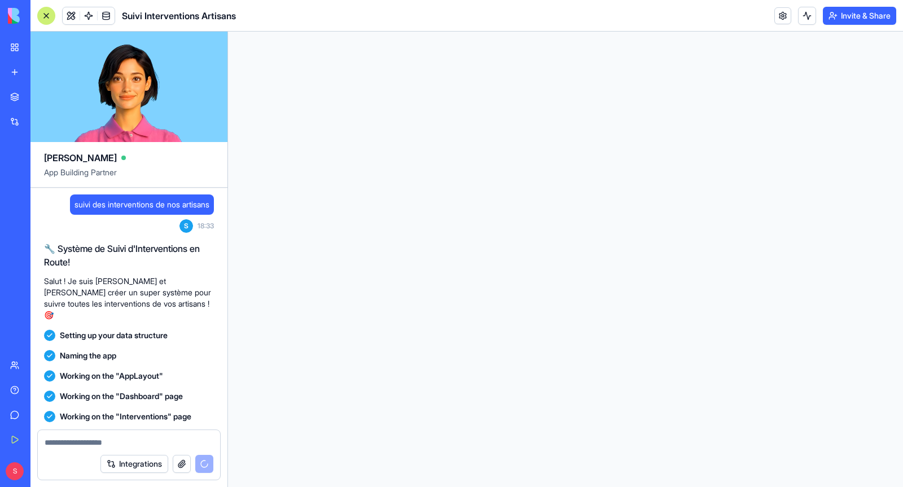
scroll to position [205643, 0]
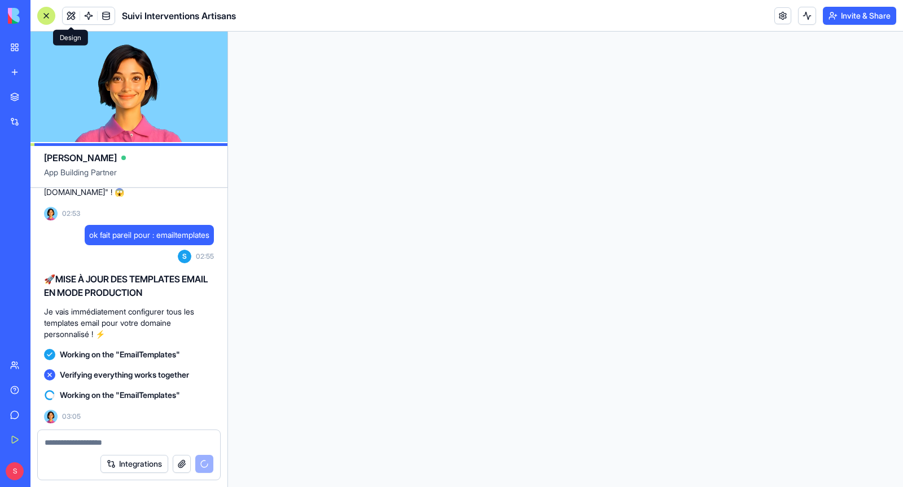
click at [70, 16] on button at bounding box center [71, 15] width 17 height 17
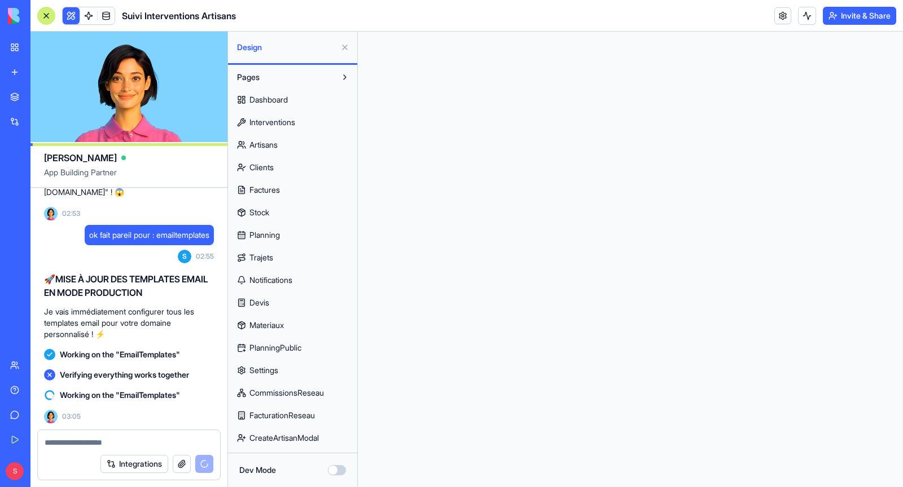
click at [337, 470] on button "Dev Mode" at bounding box center [337, 470] width 18 height 10
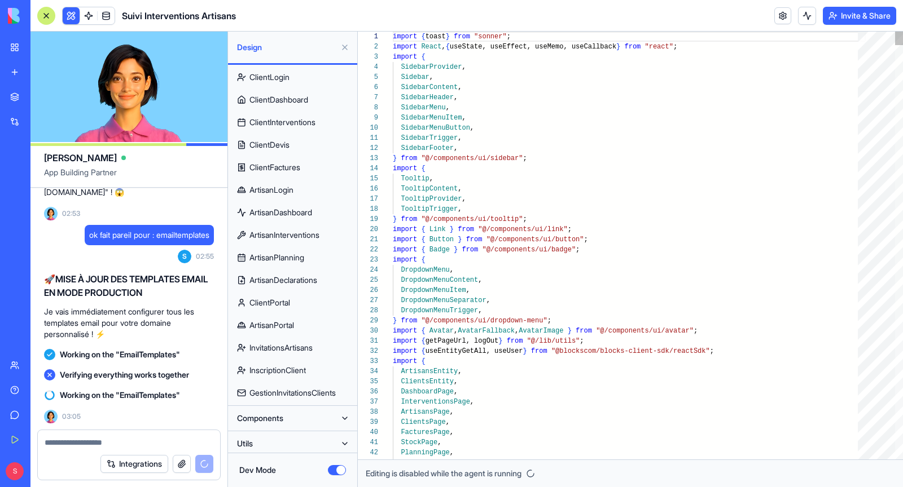
scroll to position [102, 0]
click at [283, 434] on button "Utils" at bounding box center [283, 442] width 104 height 18
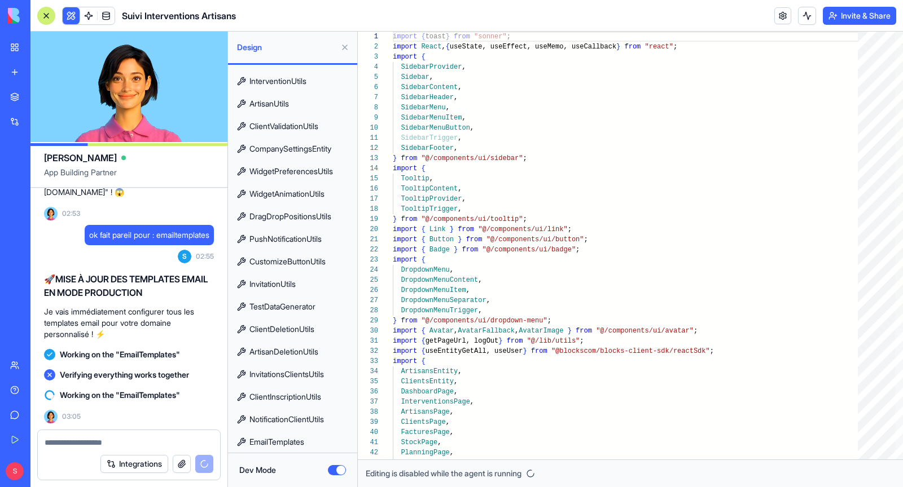
click at [283, 438] on span "EmailTemplates" at bounding box center [276, 442] width 55 height 11
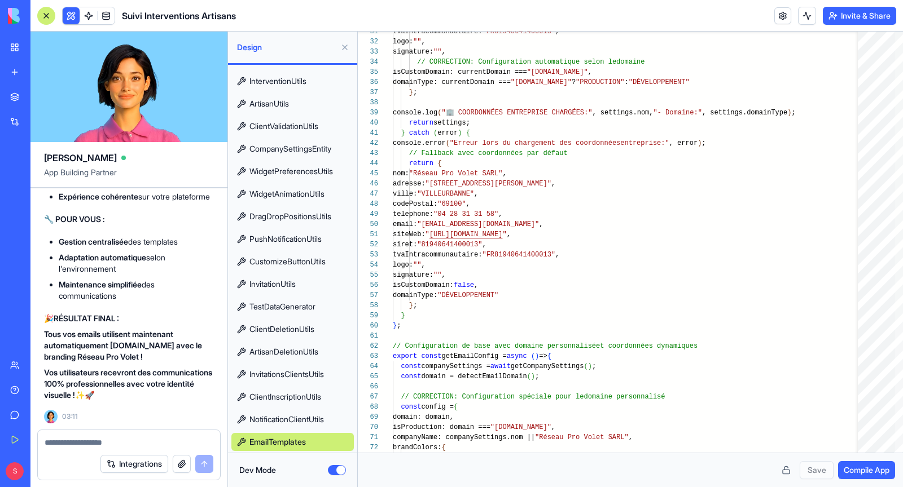
scroll to position [206168, 0]
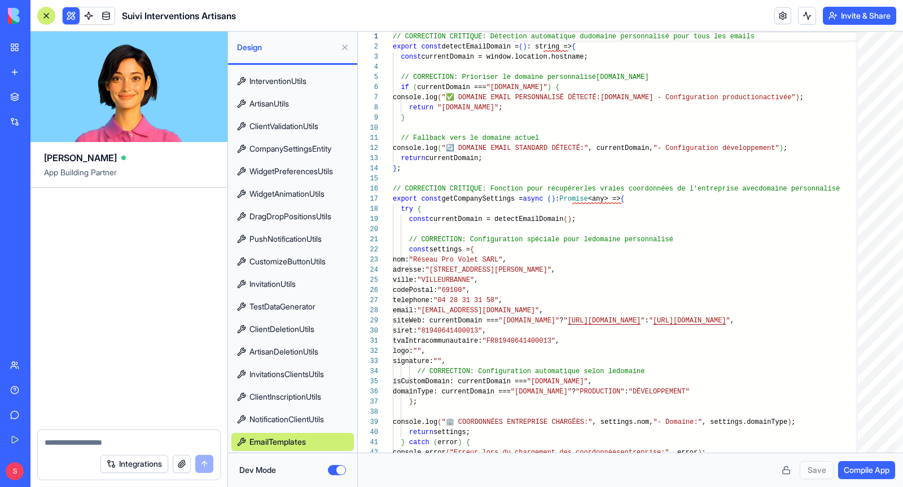
type textarea "***"
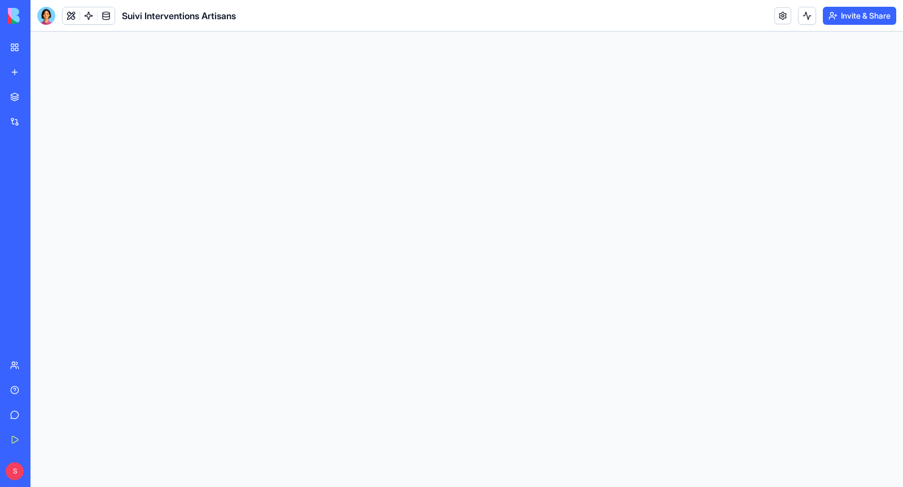
click at [47, 21] on div at bounding box center [46, 16] width 18 height 18
click at [11, 49] on link "My Workspace" at bounding box center [25, 47] width 45 height 23
click at [16, 51] on link "My Workspace" at bounding box center [25, 47] width 45 height 23
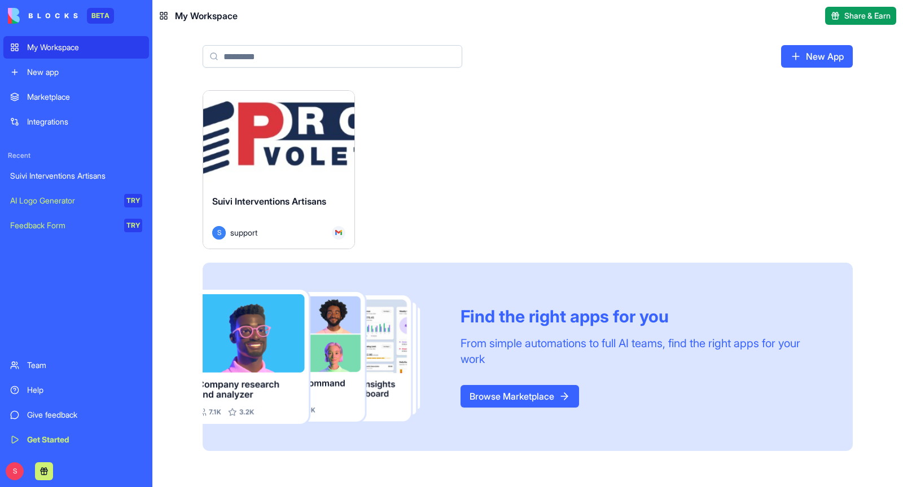
click at [243, 140] on button "Launch" at bounding box center [278, 138] width 85 height 23
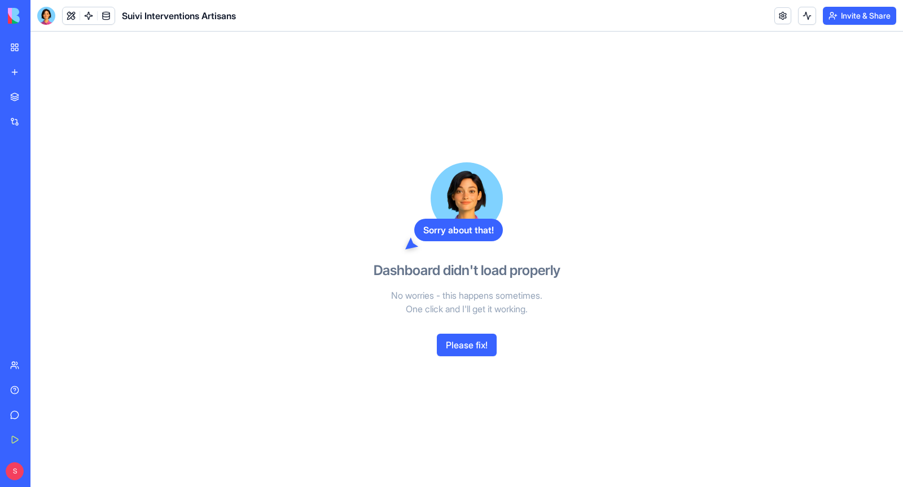
click at [480, 345] on button "Please fix!" at bounding box center [467, 345] width 60 height 23
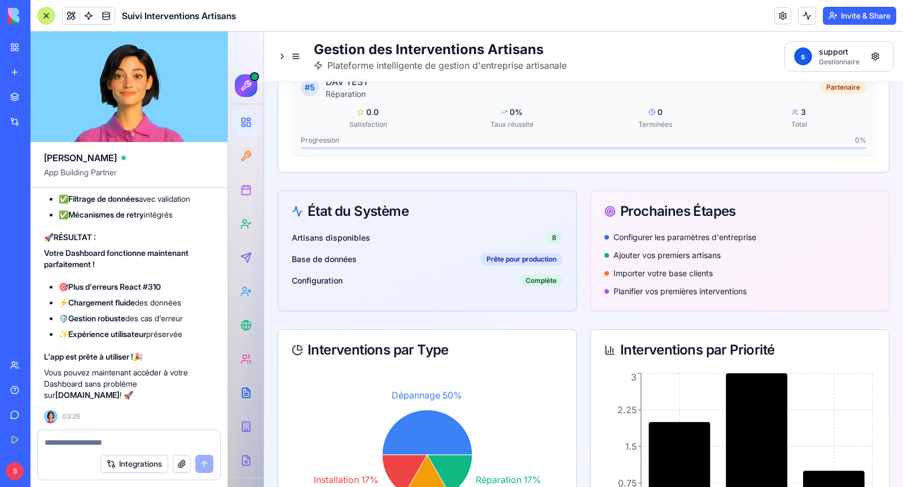
scroll to position [3201, 0]
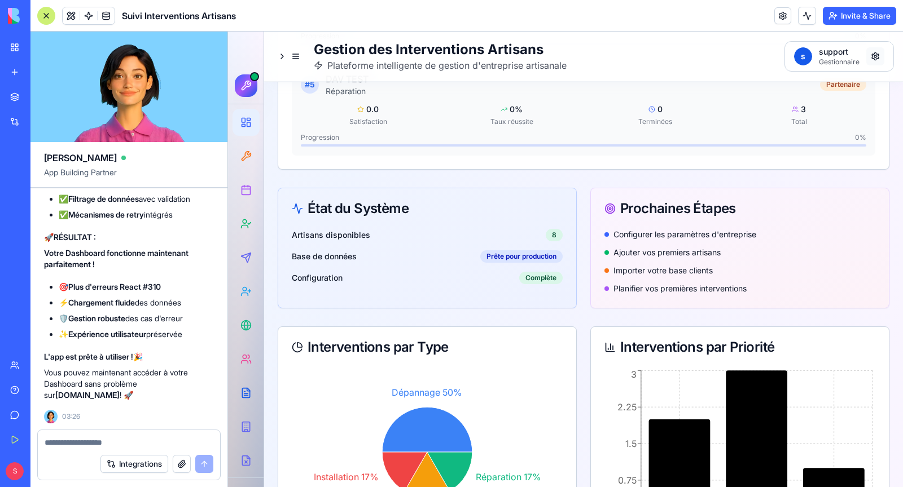
click at [815, 93] on link "Paramètres" at bounding box center [805, 97] width 42 height 11
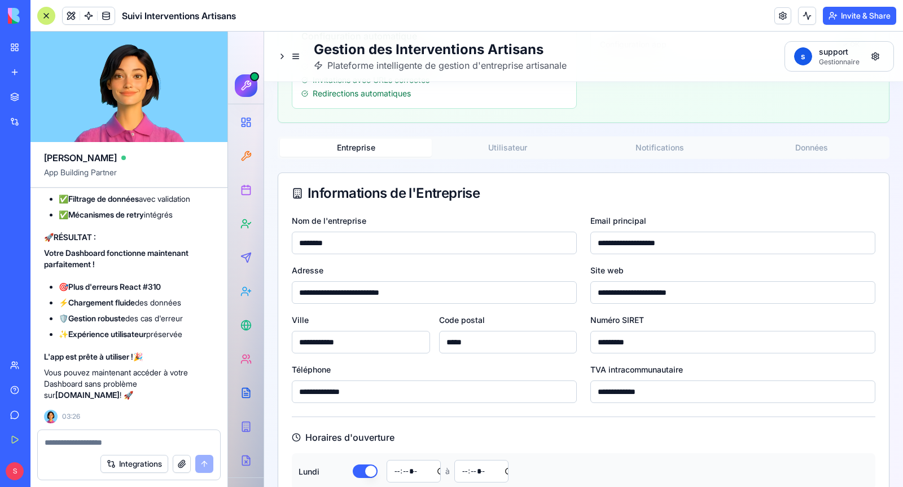
scroll to position [229, 0]
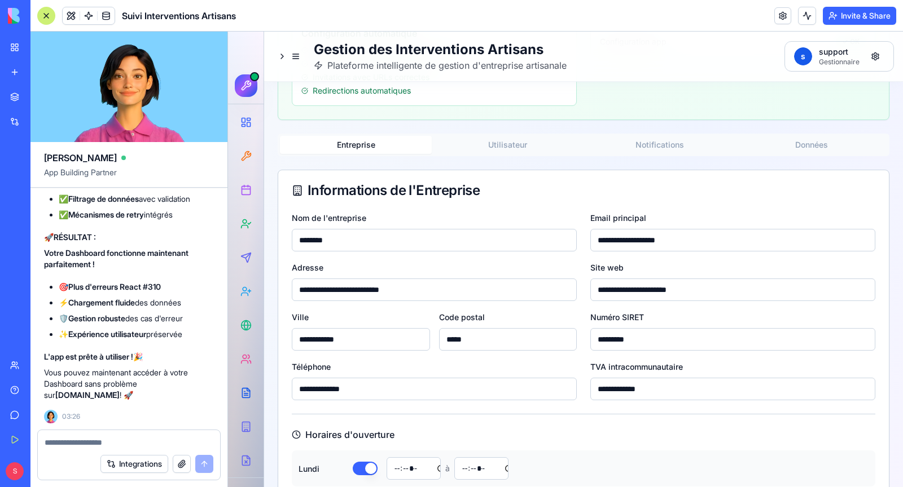
click at [522, 146] on div "**********" at bounding box center [584, 321] width 612 height 910
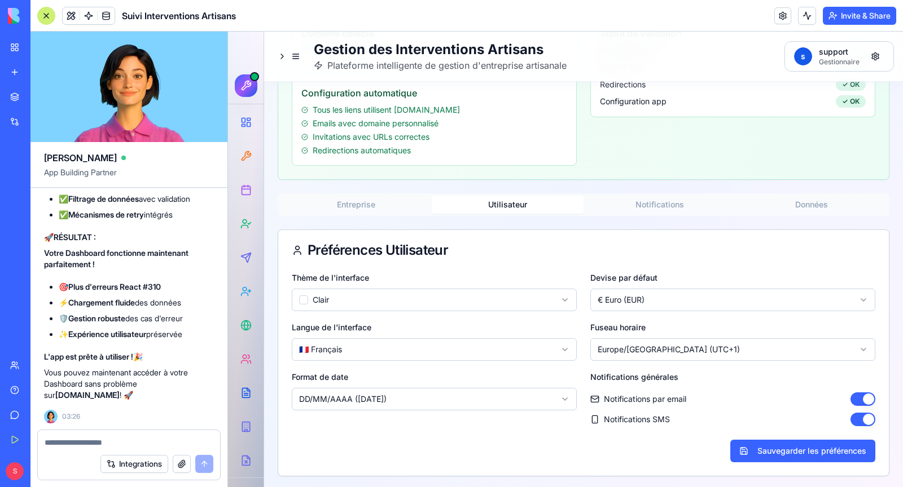
scroll to position [88, 0]
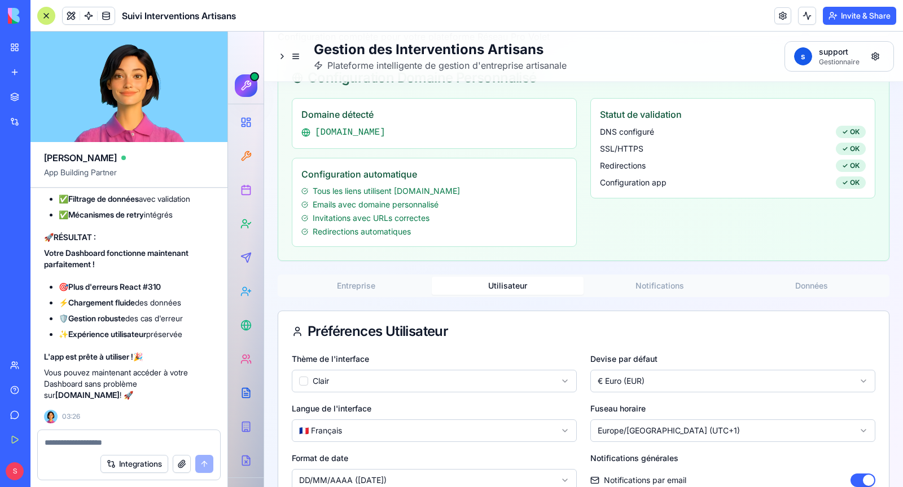
click at [635, 207] on div "Paramètres de Production Configuration complète pour votre plateforme Réseau Pr…" at bounding box center [584, 282] width 612 height 551
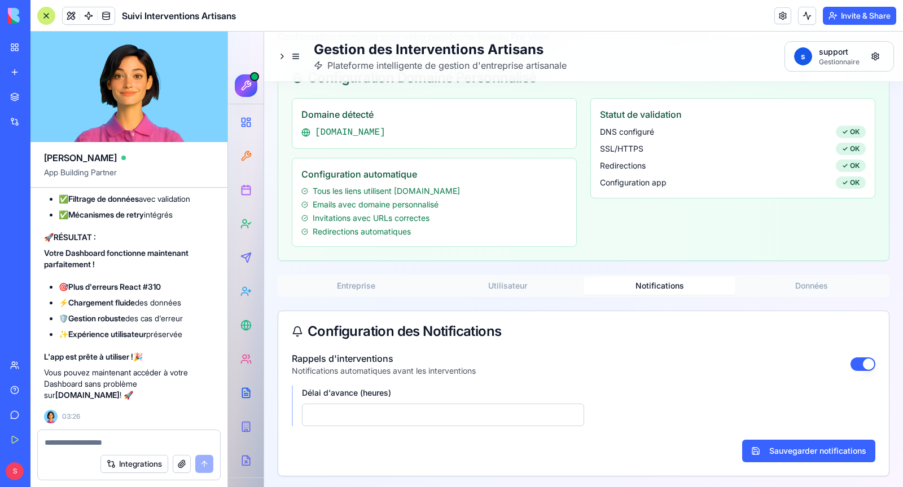
click at [794, 287] on button "Données" at bounding box center [811, 286] width 152 height 18
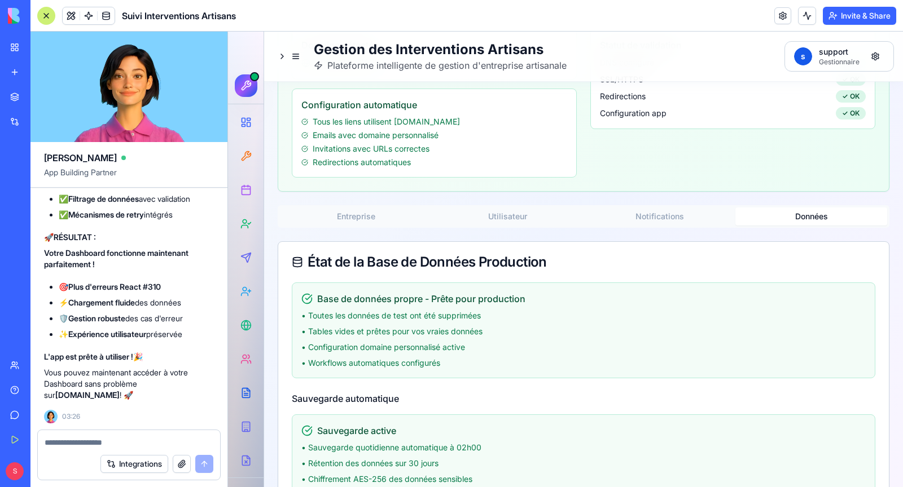
scroll to position [204, 0]
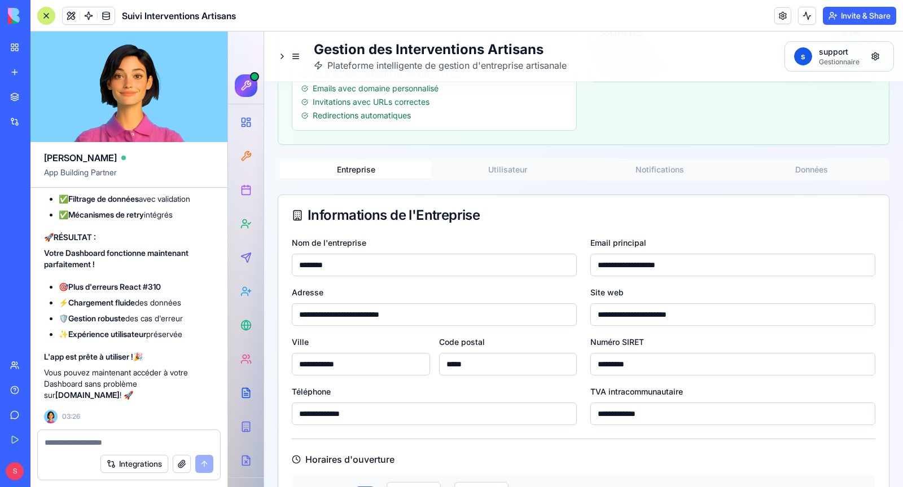
click at [356, 162] on button "Entreprise" at bounding box center [356, 170] width 152 height 18
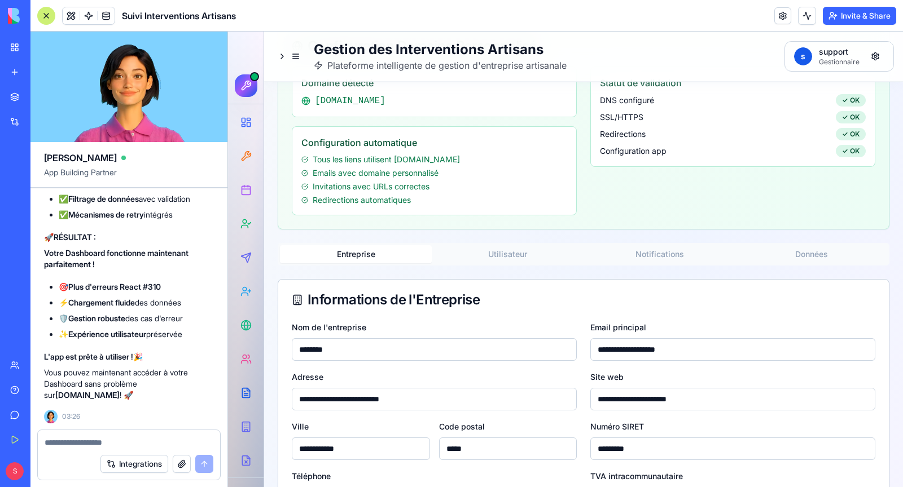
scroll to position [128, 0]
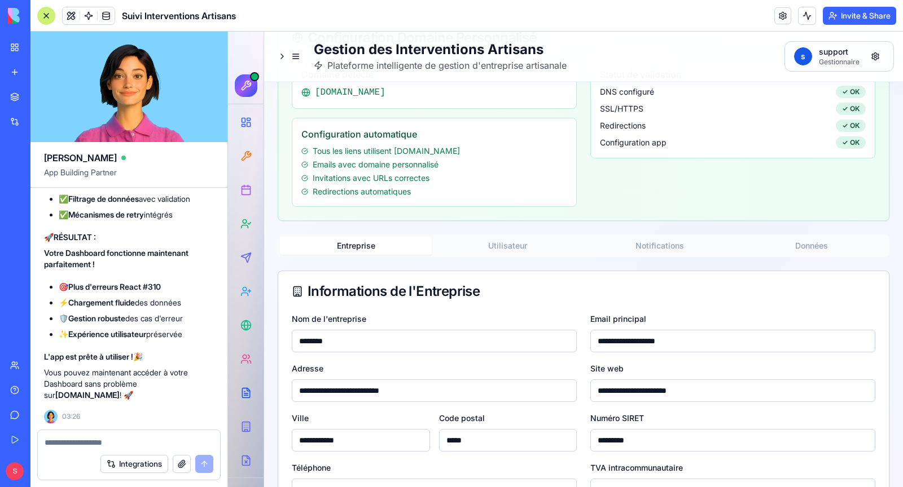
click at [485, 250] on button "Utilisateur" at bounding box center [508, 246] width 152 height 18
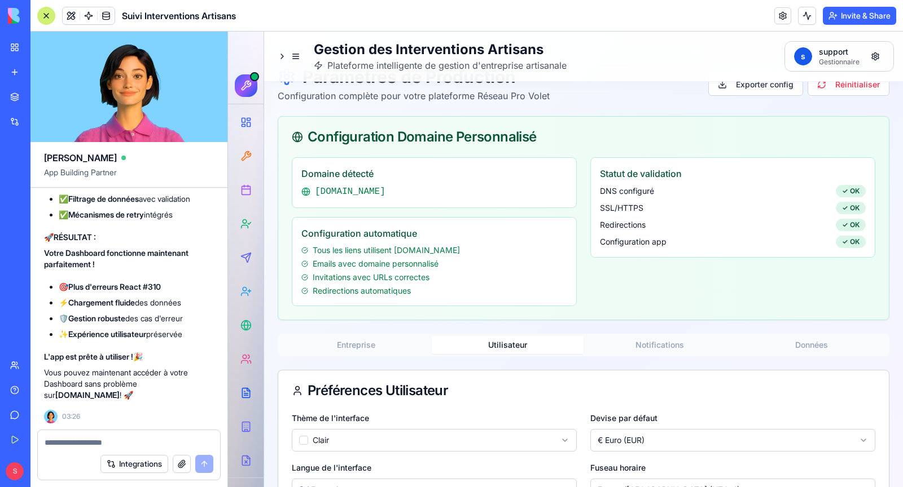
scroll to position [0, 0]
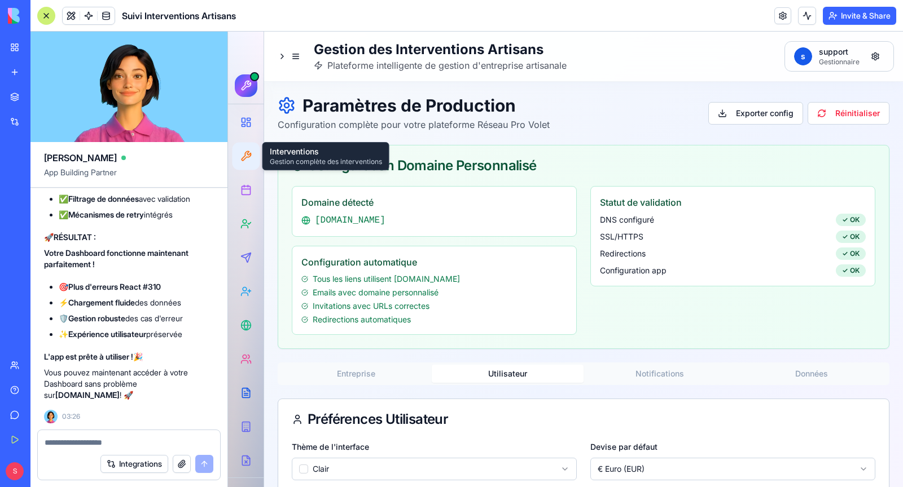
click at [254, 156] on div at bounding box center [246, 156] width 21 height 21
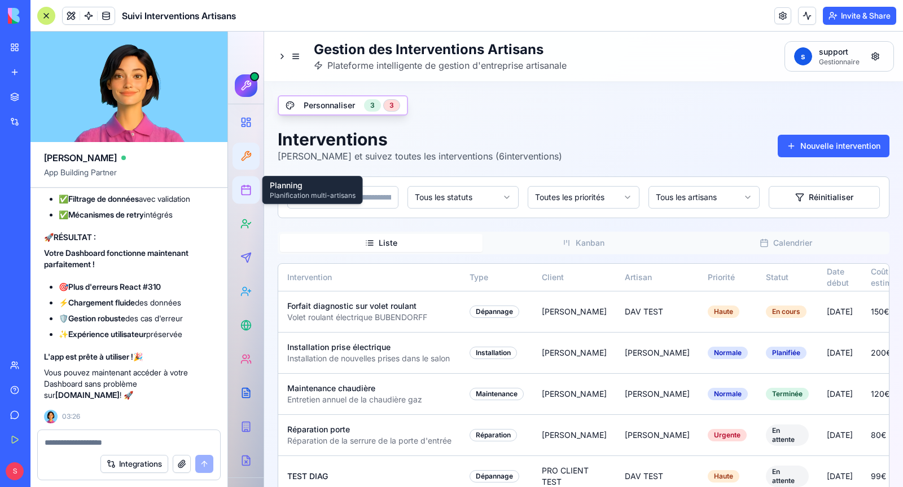
click at [244, 191] on icon at bounding box center [245, 189] width 11 height 11
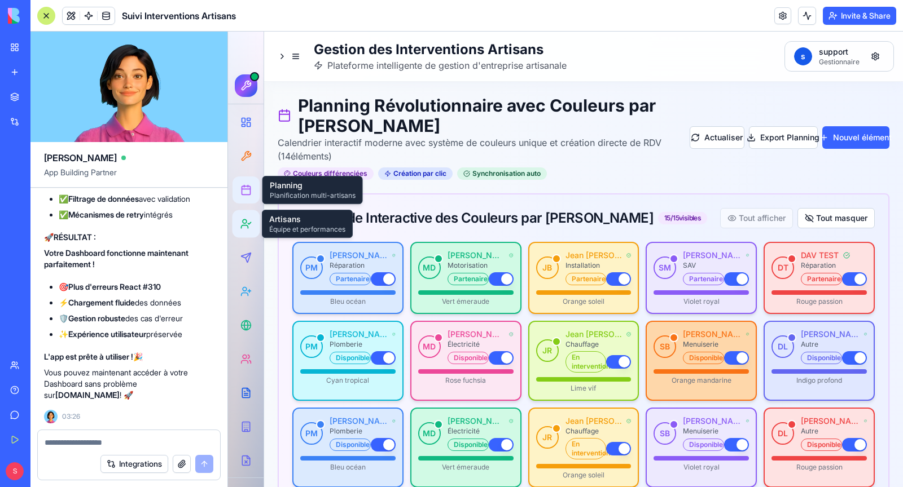
click at [247, 222] on icon at bounding box center [245, 223] width 11 height 11
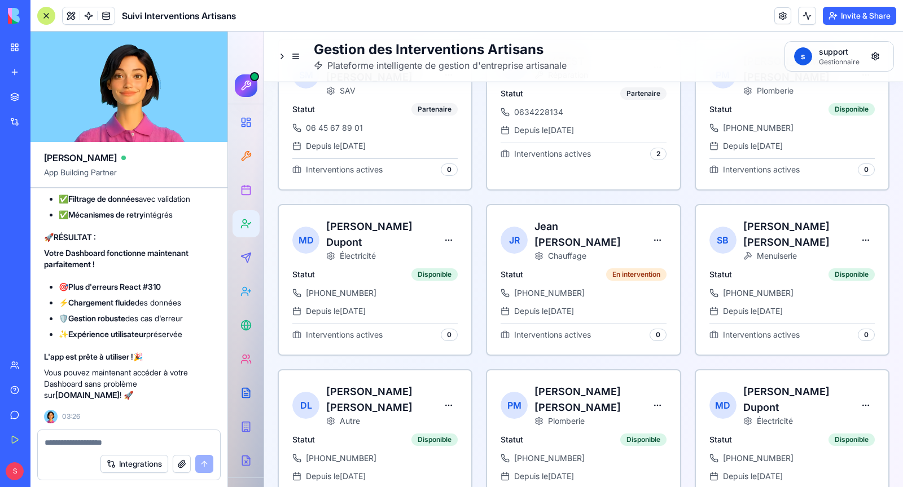
scroll to position [448, 0]
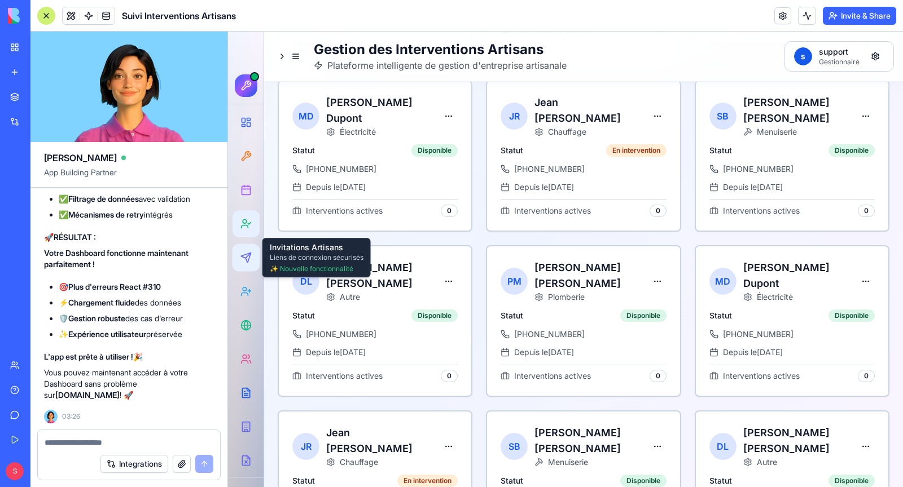
click at [253, 259] on div at bounding box center [246, 258] width 21 height 21
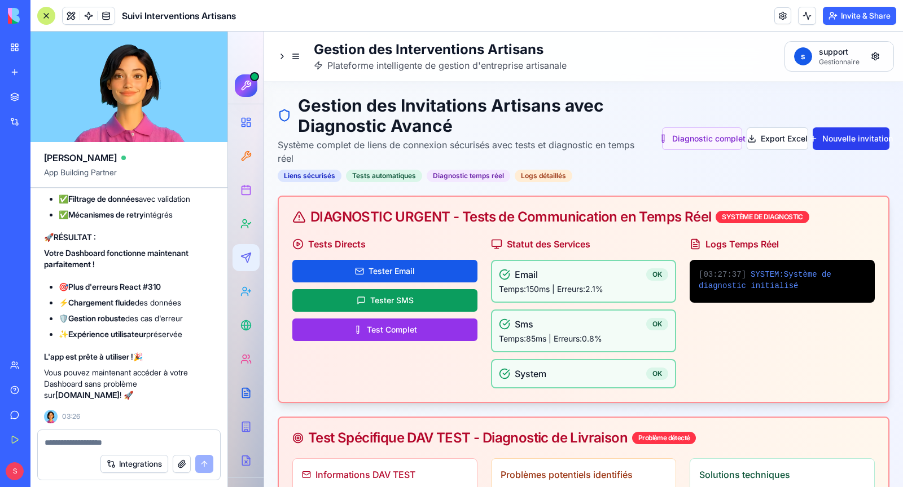
click at [832, 144] on button "Nouvelle invitation" at bounding box center [850, 138] width 77 height 23
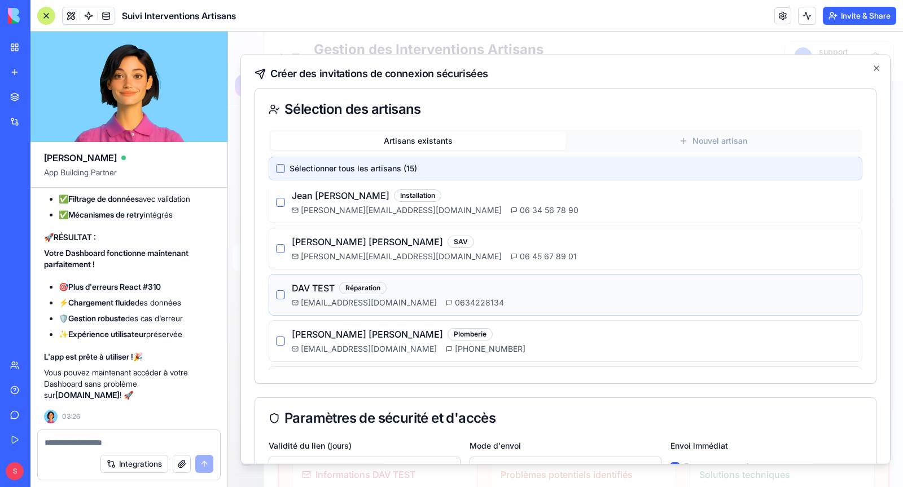
scroll to position [108, 0]
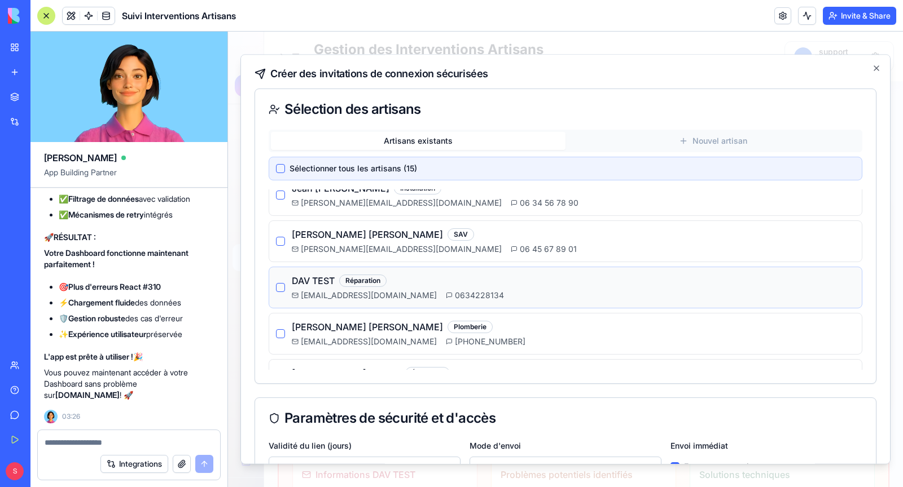
click at [324, 283] on h4 "DAV TEST" at bounding box center [313, 281] width 43 height 14
click at [279, 287] on button "button" at bounding box center [280, 287] width 9 height 9
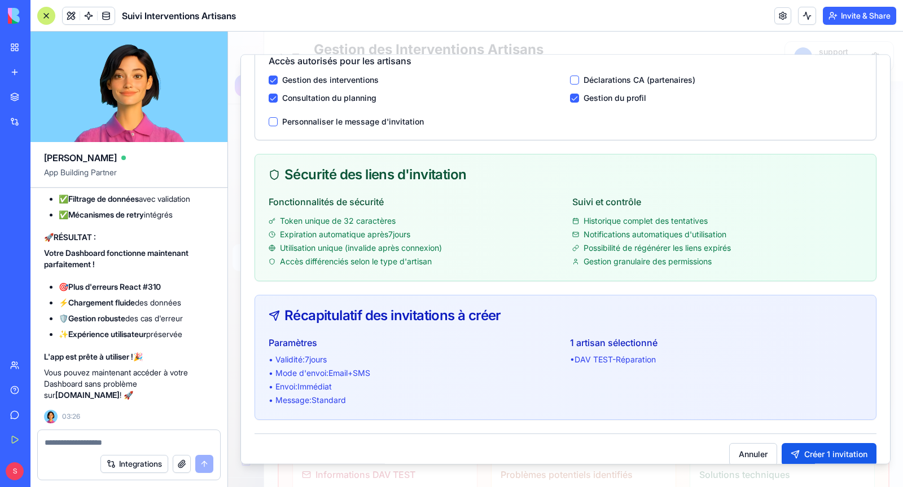
scroll to position [446, 0]
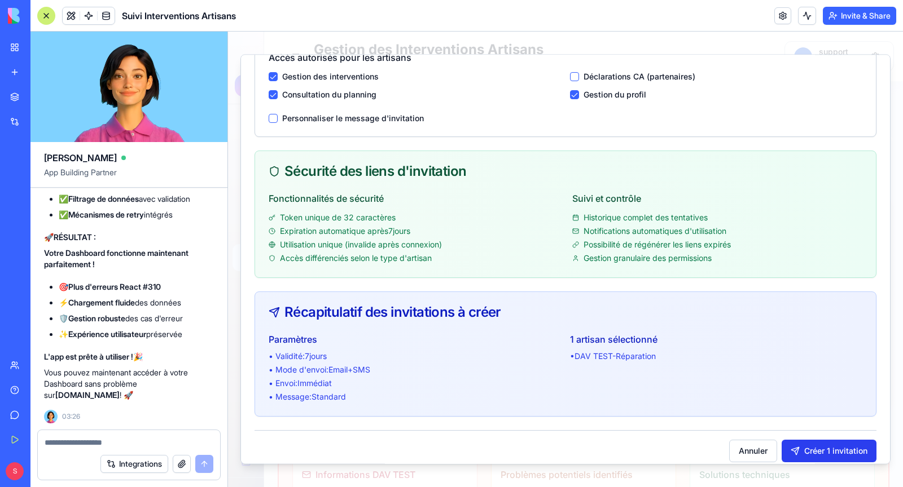
click at [820, 446] on button "Créer 1 invitation" at bounding box center [828, 451] width 95 height 23
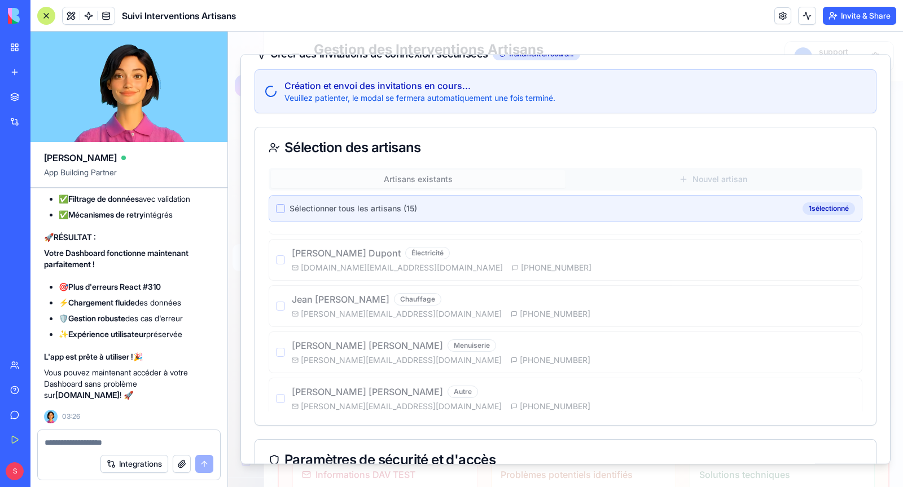
scroll to position [10, 0]
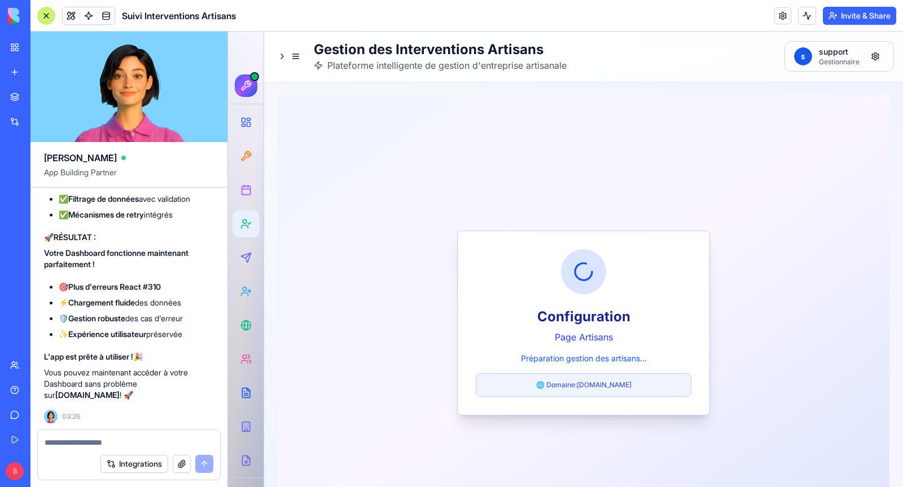
scroll to position [77, 0]
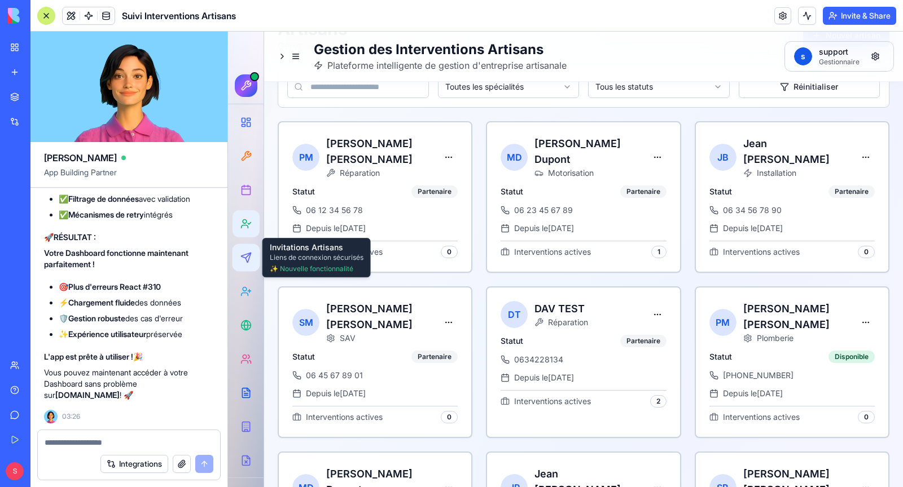
click at [251, 263] on icon at bounding box center [245, 257] width 11 height 11
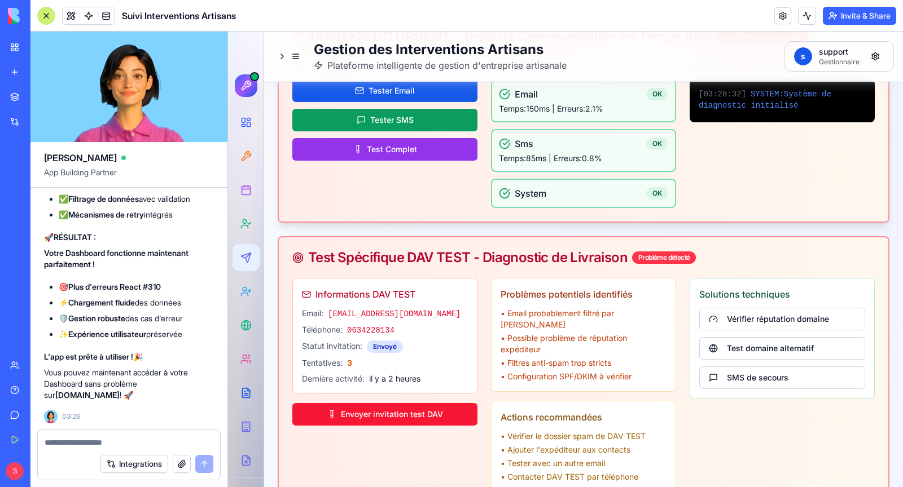
scroll to position [178, 0]
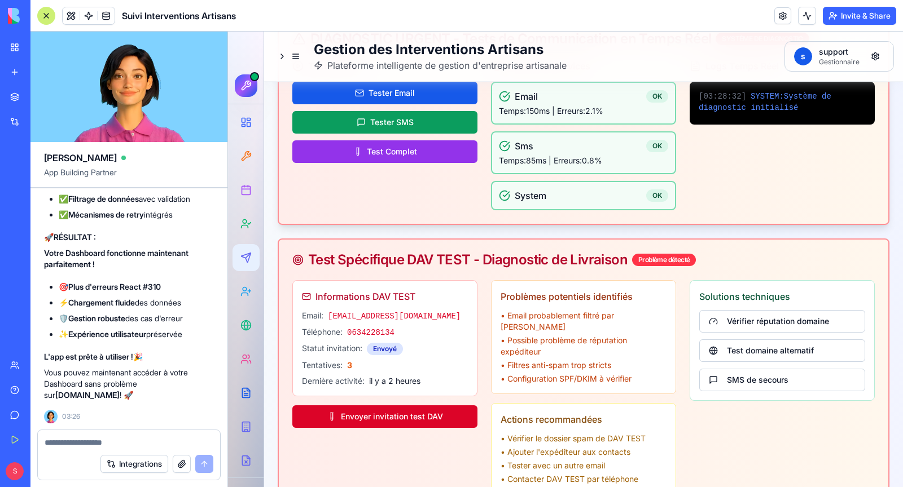
click at [405, 408] on button "Envoyer invitation test DAV" at bounding box center [384, 417] width 185 height 23
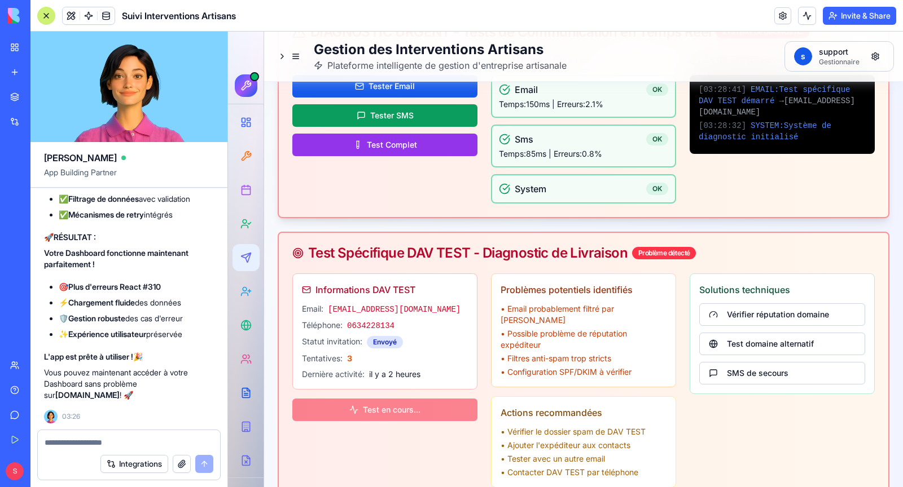
scroll to position [188, 0]
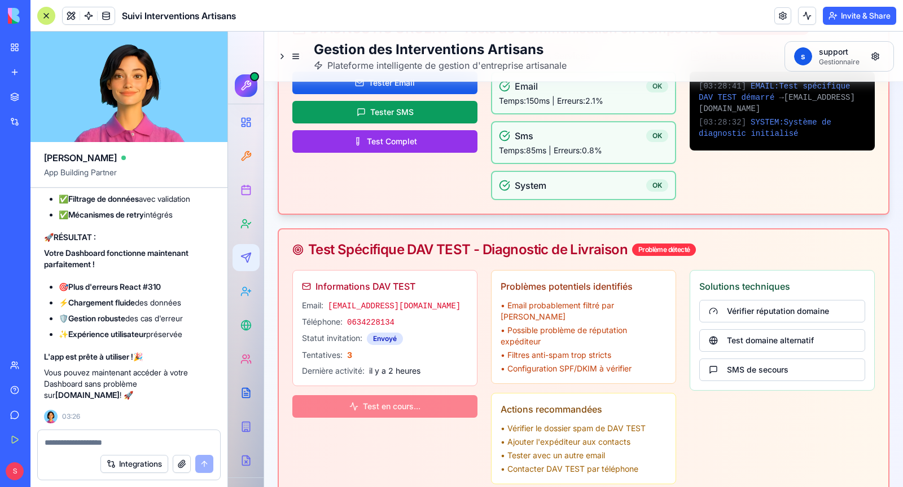
click at [106, 440] on textarea at bounding box center [129, 442] width 169 height 11
type textarea "*"
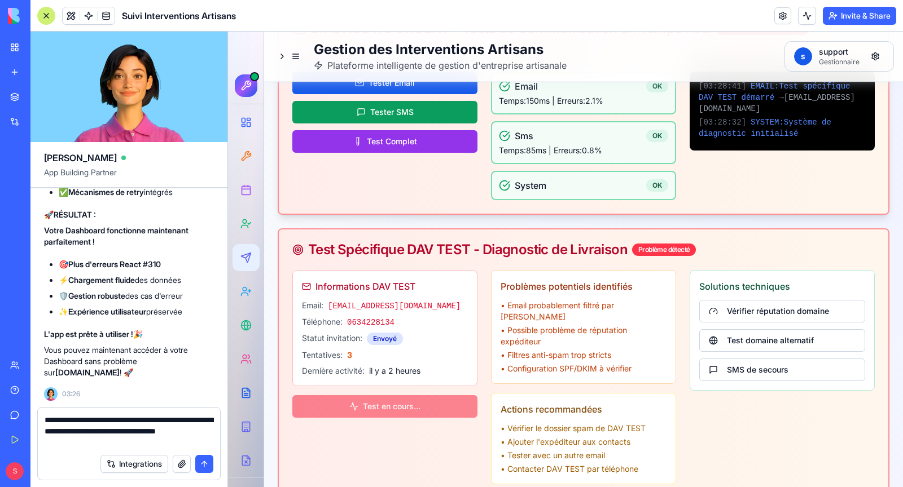
paste textarea "**********"
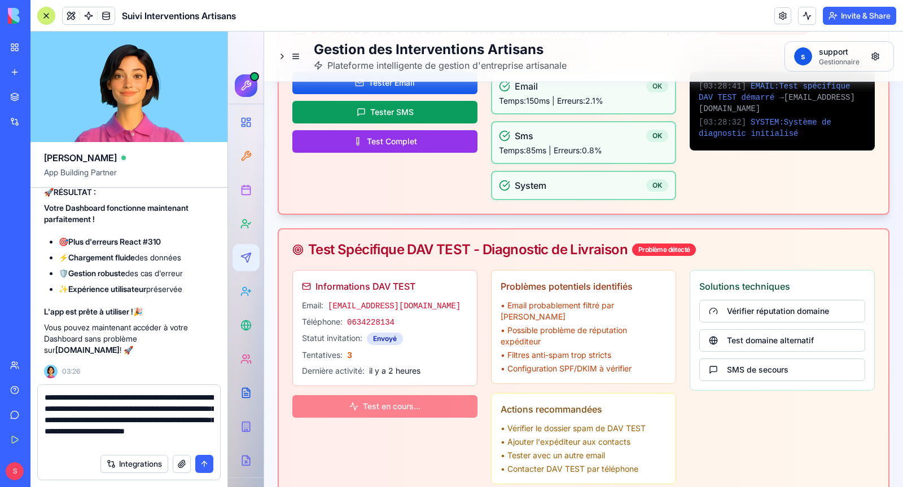
type textarea "**********"
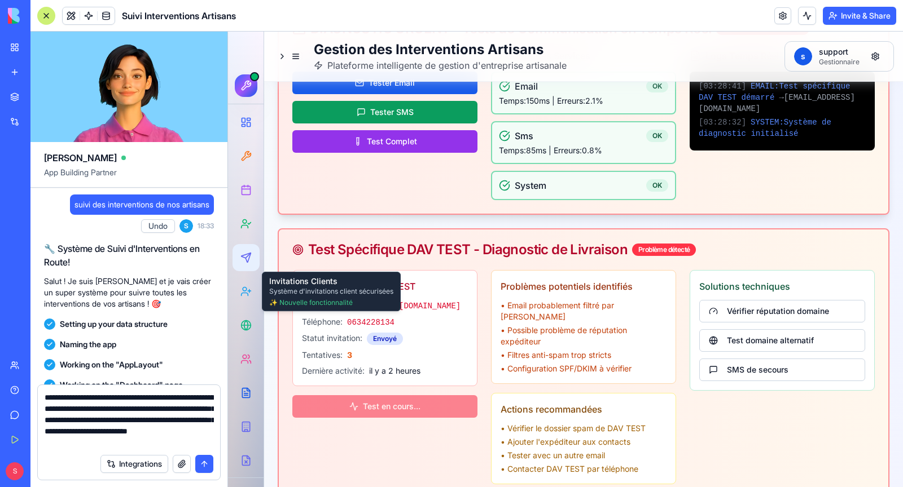
scroll to position [208018, 0]
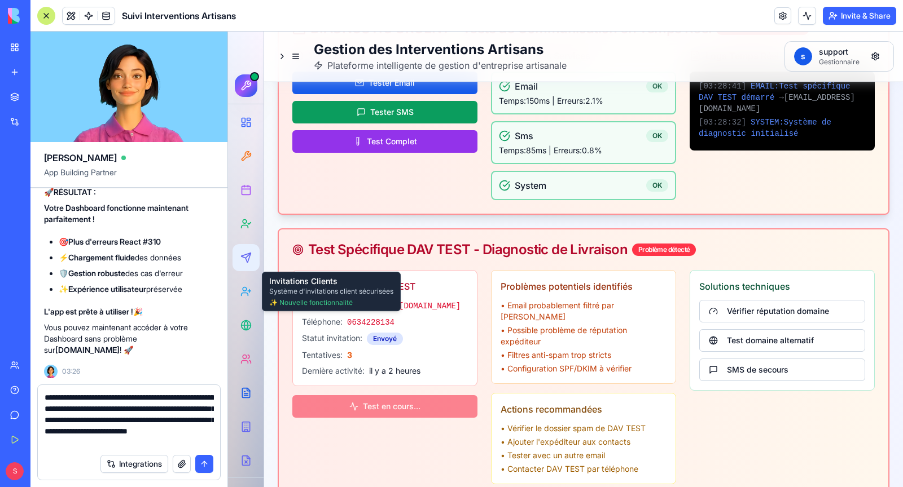
type textarea "**********"
click at [205, 463] on button "submit" at bounding box center [204, 464] width 18 height 18
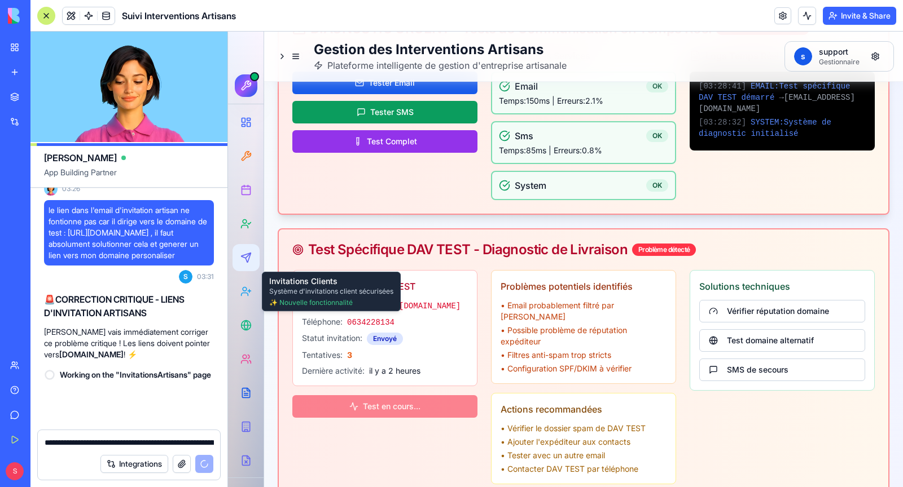
scroll to position [208257, 0]
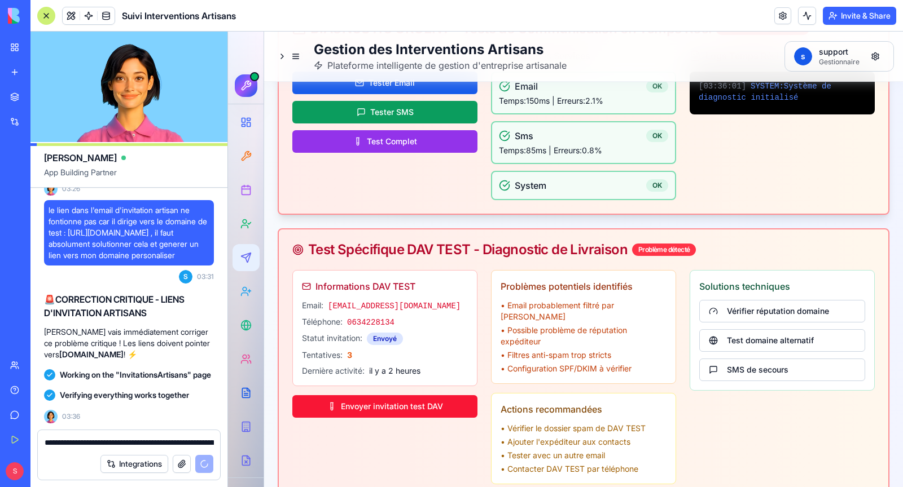
click at [205, 463] on div "Integrations" at bounding box center [156, 464] width 113 height 18
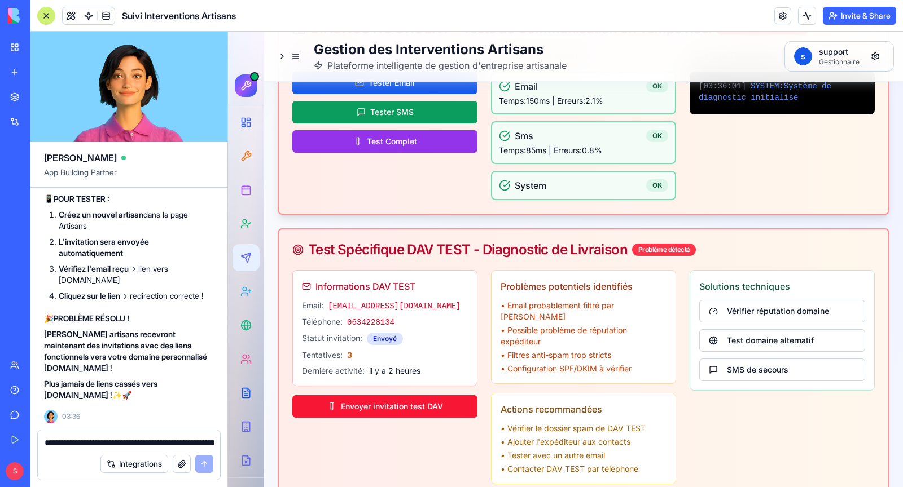
scroll to position [208955, 0]
click at [106, 446] on textarea "**********" at bounding box center [129, 442] width 169 height 11
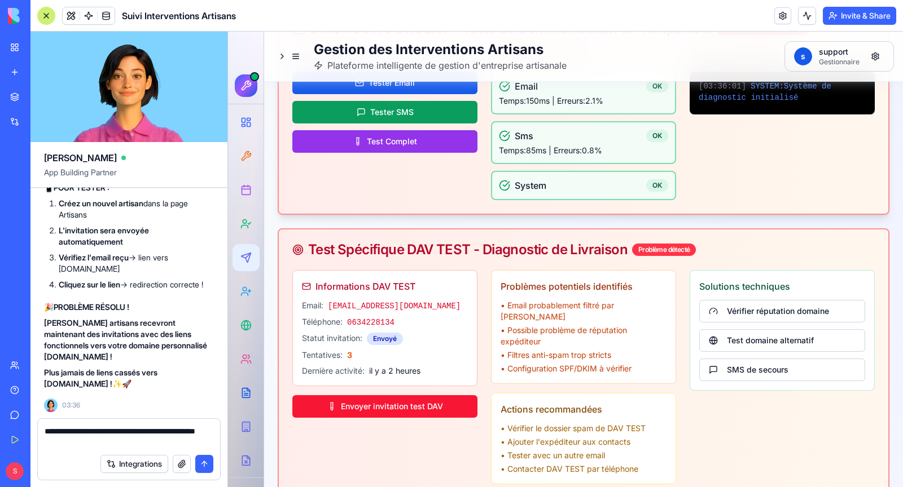
type textarea "**********"
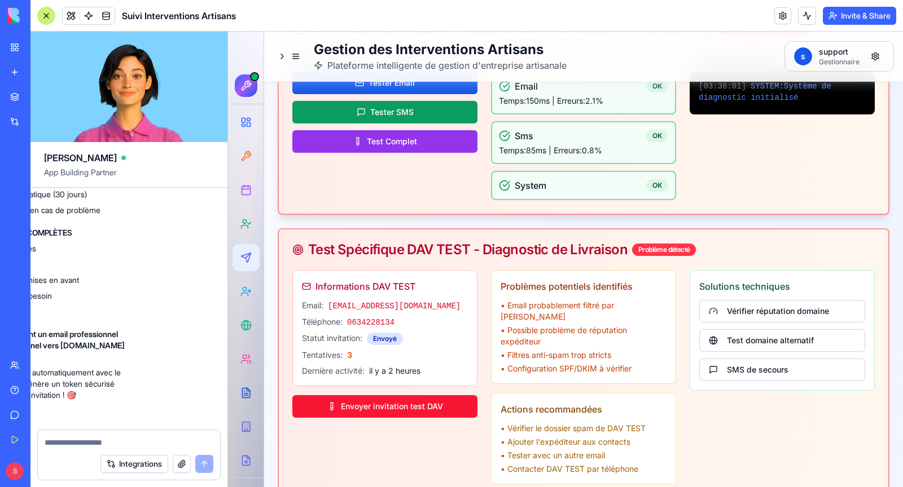
scroll to position [210185, 88]
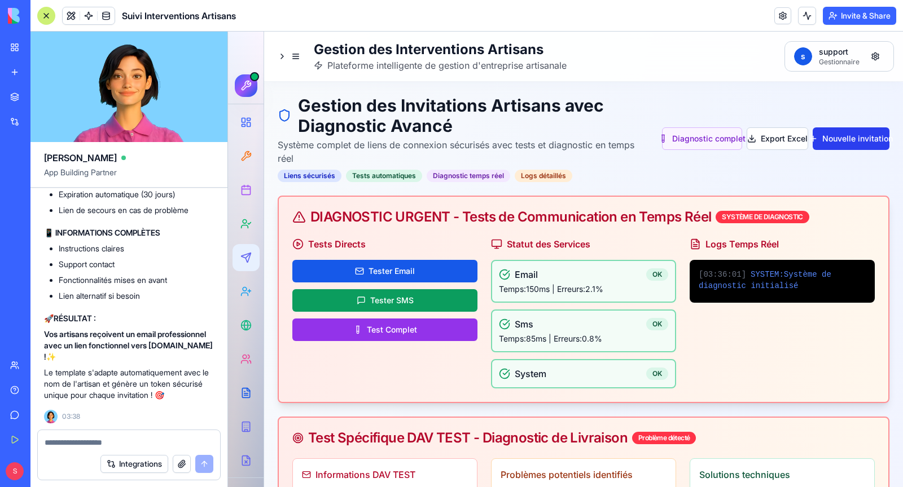
click at [850, 141] on button "Nouvelle invitation" at bounding box center [850, 138] width 77 height 23
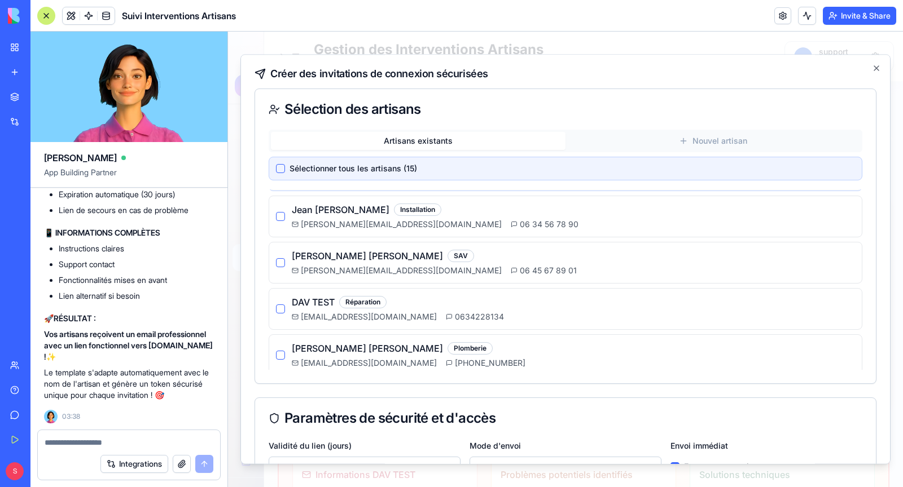
scroll to position [97, 0]
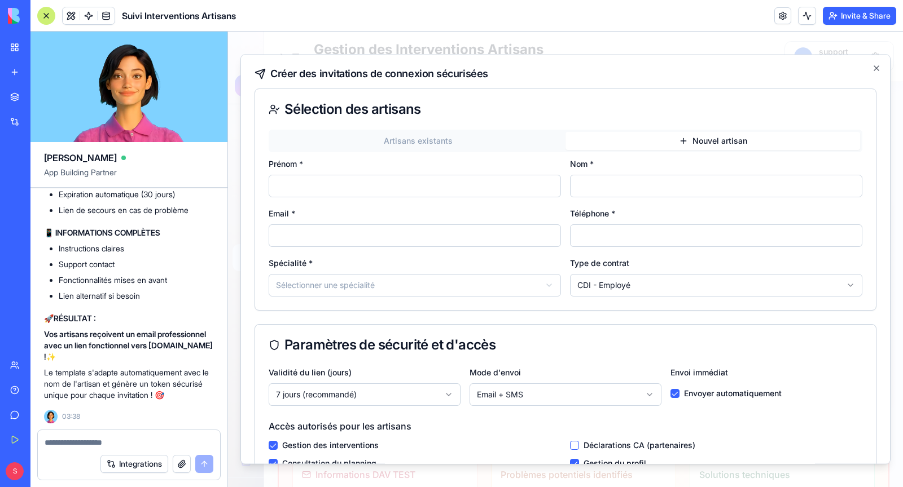
click at [701, 138] on button "Nouvel artisan" at bounding box center [712, 141] width 294 height 18
click at [422, 144] on button "Artisans existants" at bounding box center [418, 141] width 294 height 18
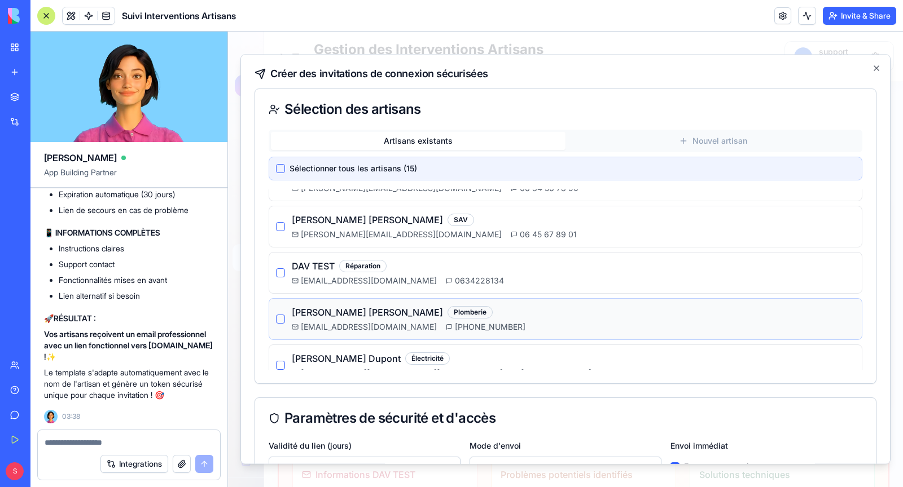
scroll to position [130, 0]
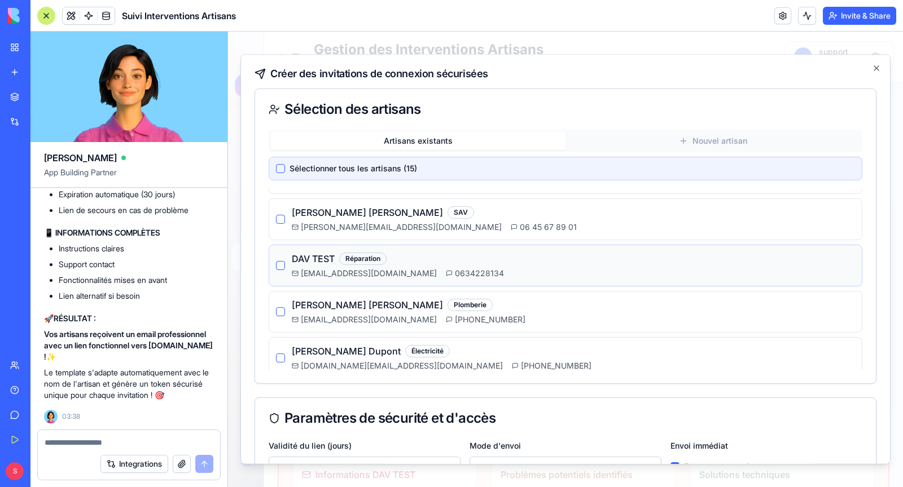
click at [279, 262] on button "button" at bounding box center [280, 265] width 9 height 9
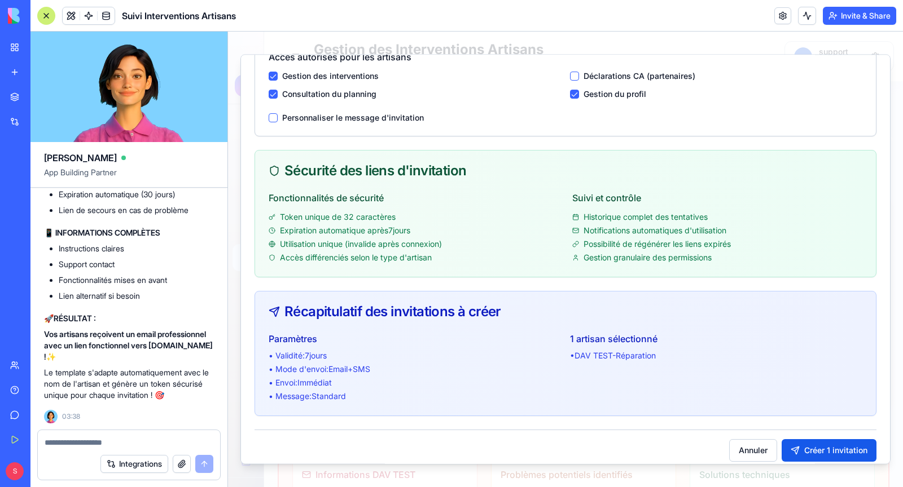
scroll to position [454, 0]
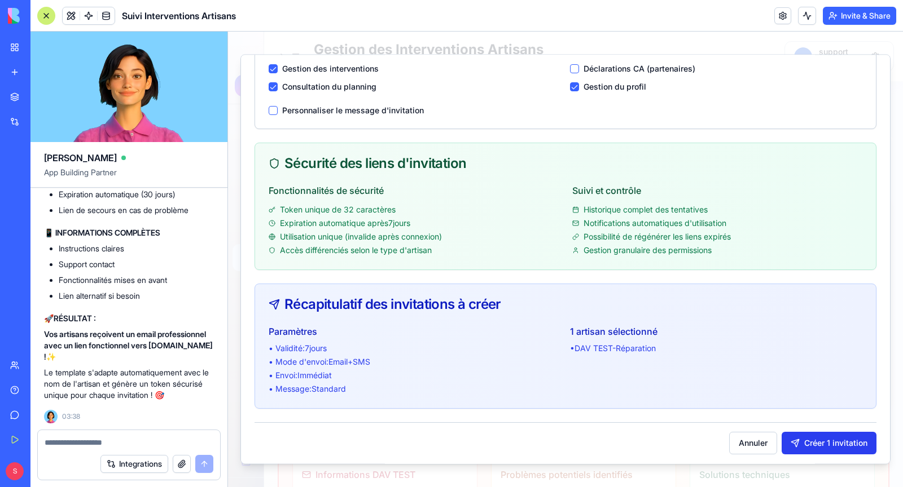
click at [826, 441] on button "Créer 1 invitation" at bounding box center [828, 443] width 95 height 23
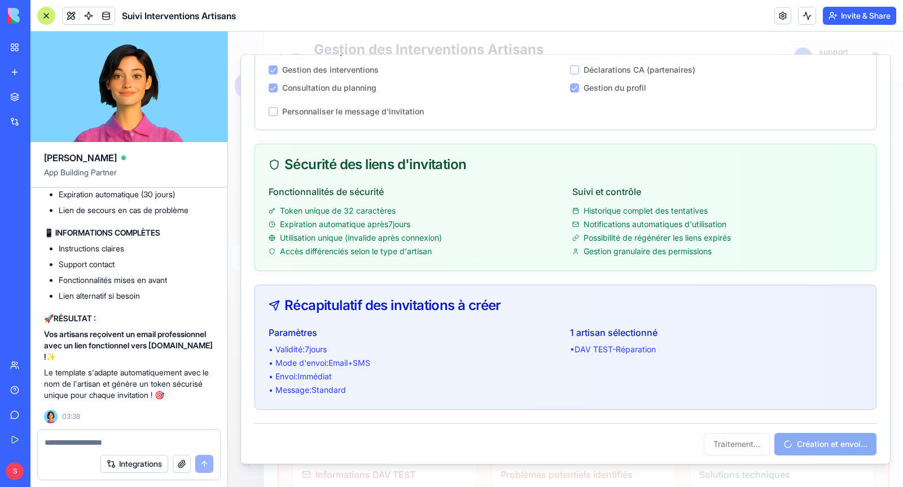
click at [129, 441] on textarea at bounding box center [129, 442] width 169 height 11
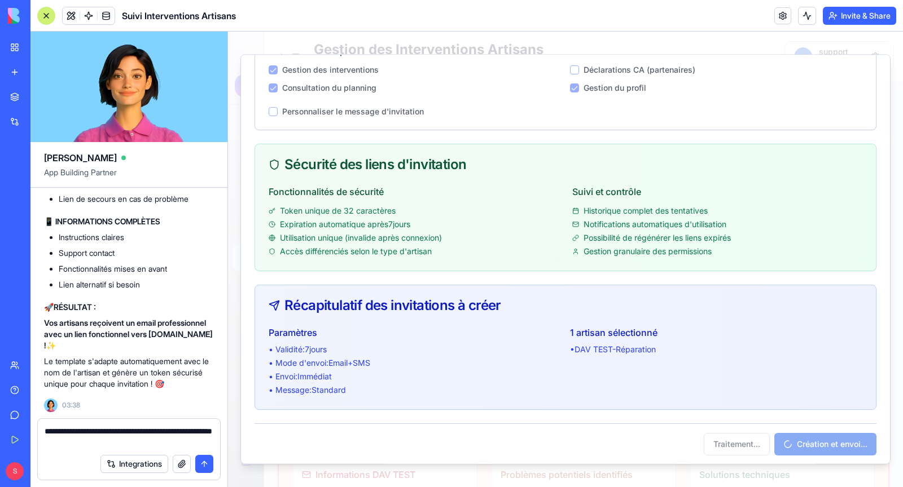
click at [165, 434] on textarea "**********" at bounding box center [129, 437] width 169 height 23
type textarea "**********"
click at [211, 468] on button "submit" at bounding box center [204, 464] width 18 height 18
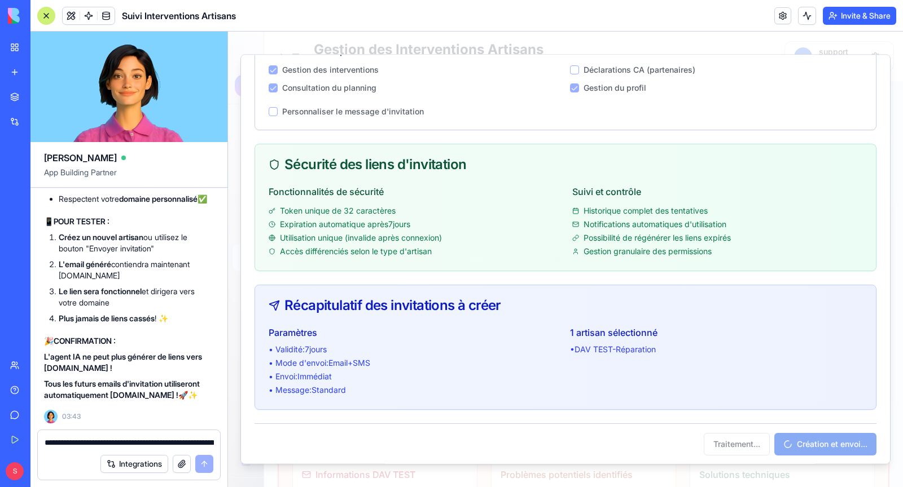
scroll to position [212121, 0]
click at [812, 48] on div at bounding box center [565, 260] width 675 height 456
click at [728, 41] on div at bounding box center [565, 260] width 675 height 456
click at [652, 472] on div at bounding box center [565, 260] width 675 height 456
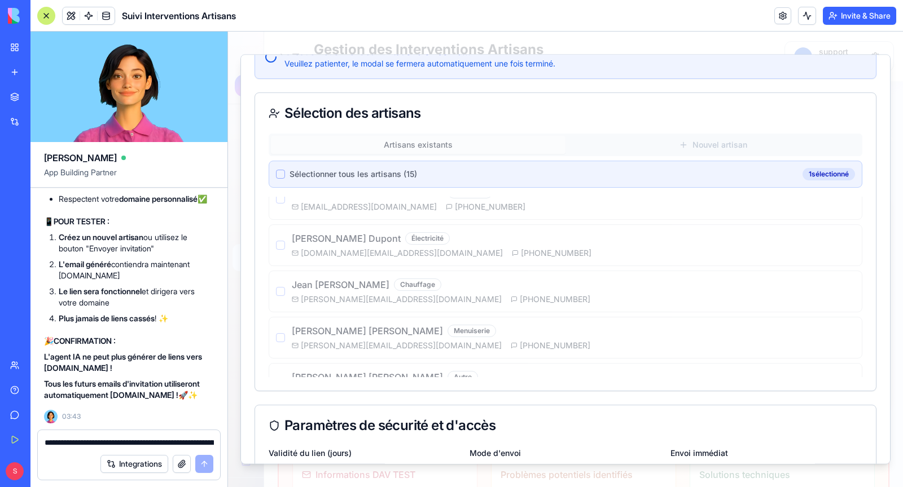
scroll to position [0, 0]
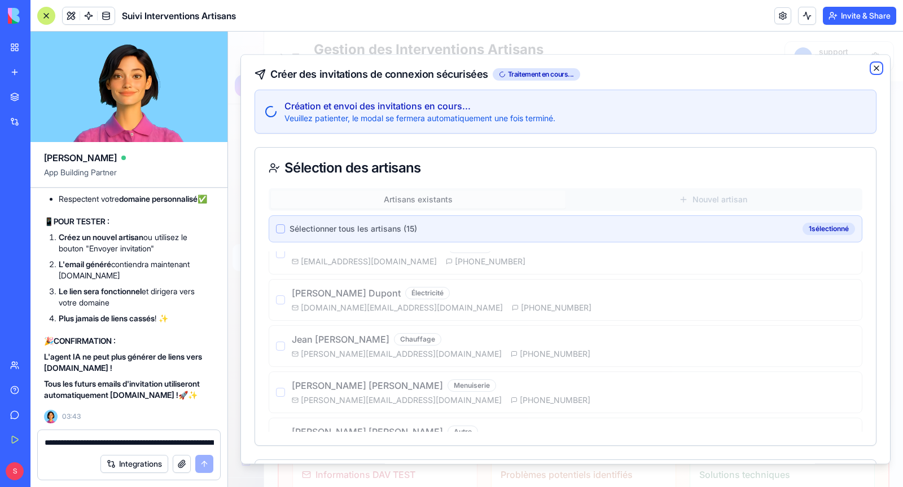
click at [878, 67] on icon "button" at bounding box center [876, 68] width 9 height 9
click at [876, 71] on icon "button" at bounding box center [876, 68] width 9 height 9
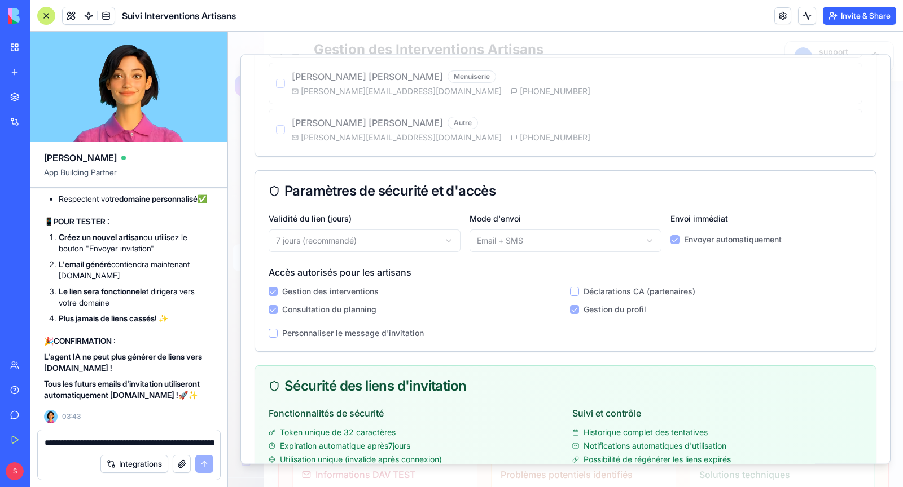
scroll to position [511, 0]
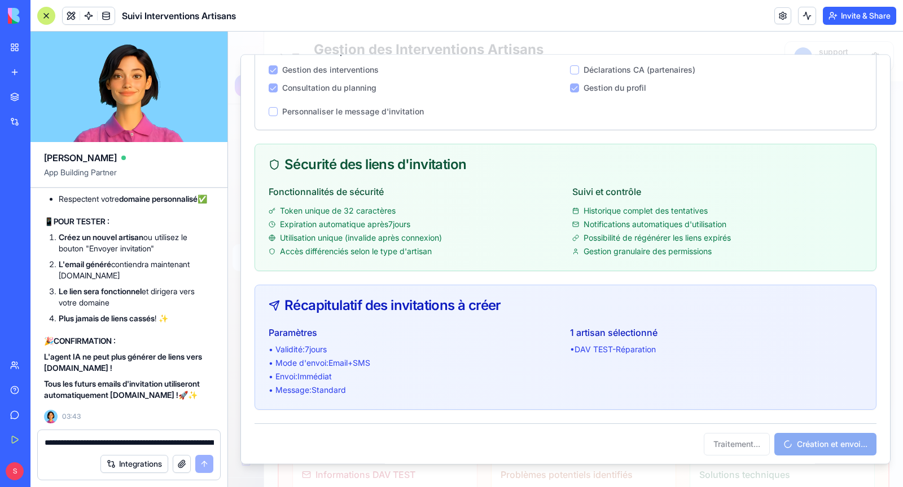
click at [123, 439] on textarea "**********" at bounding box center [129, 442] width 169 height 11
click at [79, 444] on textarea "**********" at bounding box center [129, 442] width 169 height 11
click at [186, 442] on textarea "**********" at bounding box center [129, 442] width 169 height 11
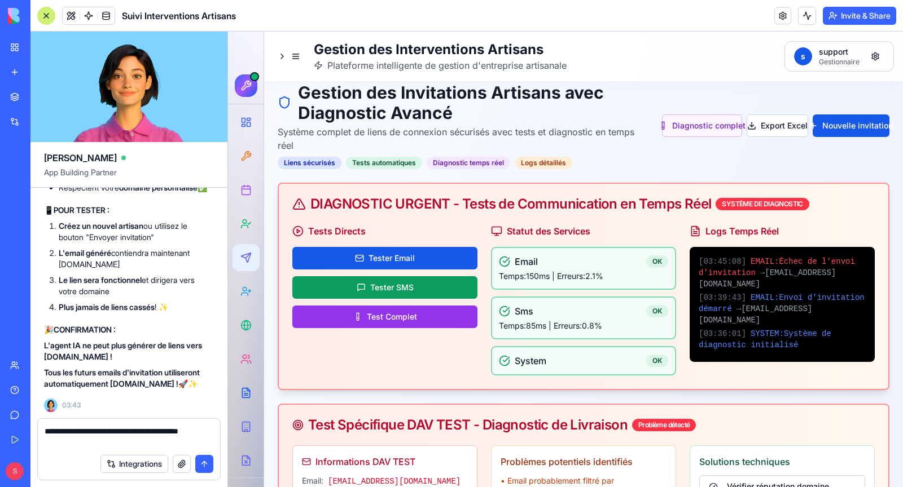
scroll to position [0, 0]
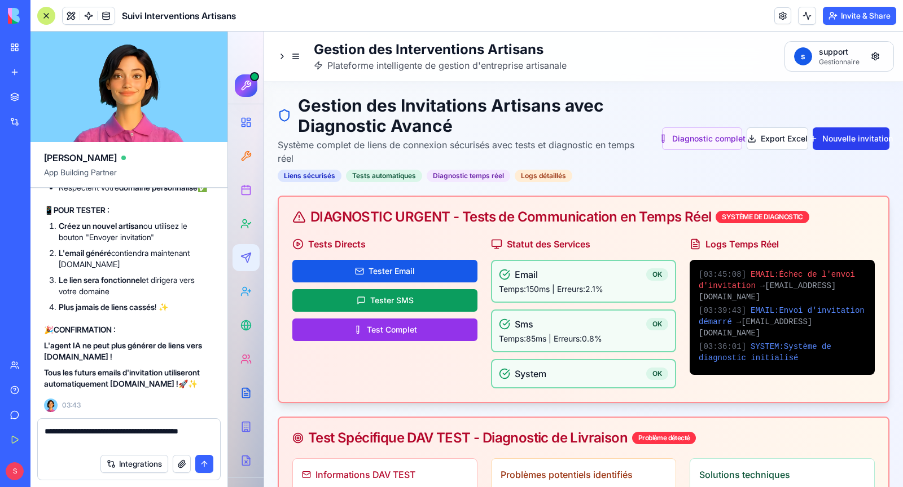
click at [852, 139] on button "Nouvelle invitation" at bounding box center [850, 138] width 77 height 23
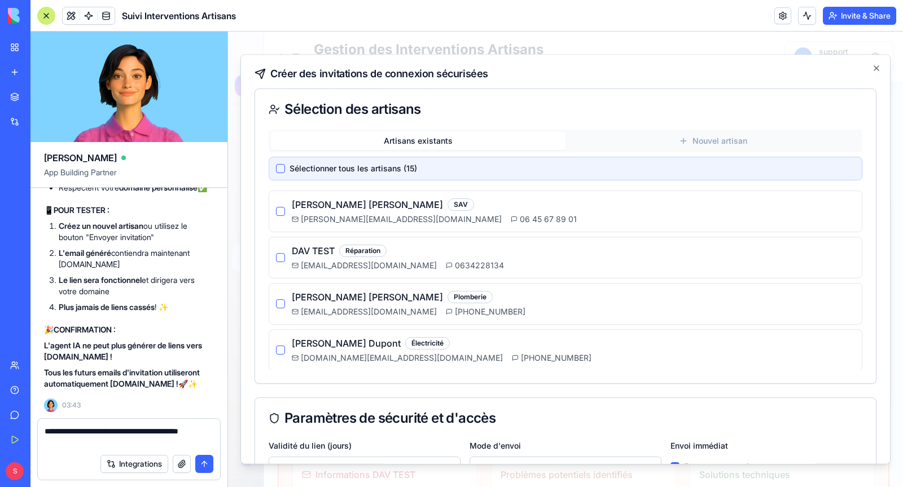
scroll to position [143, 0]
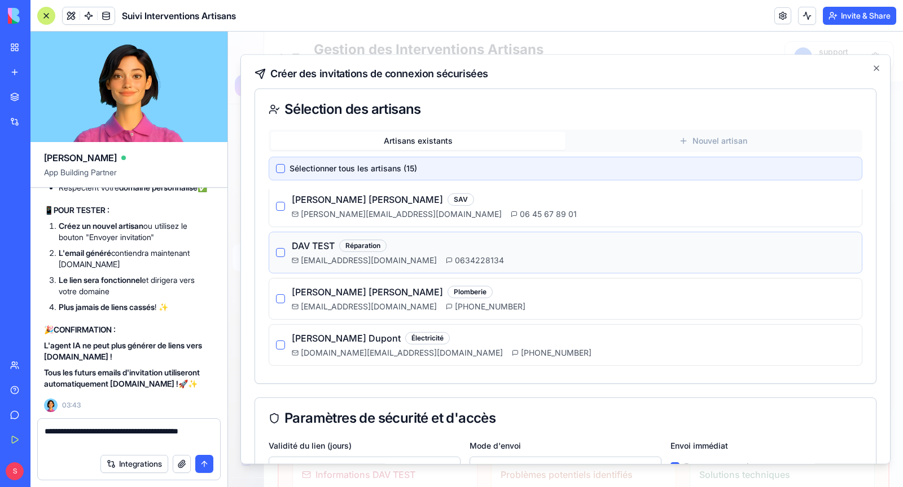
click at [279, 248] on button "button" at bounding box center [280, 252] width 9 height 9
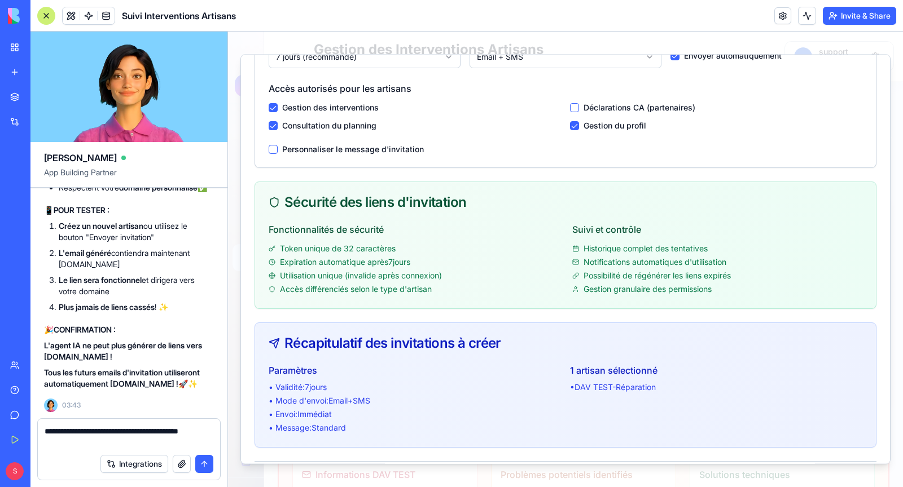
scroll to position [454, 0]
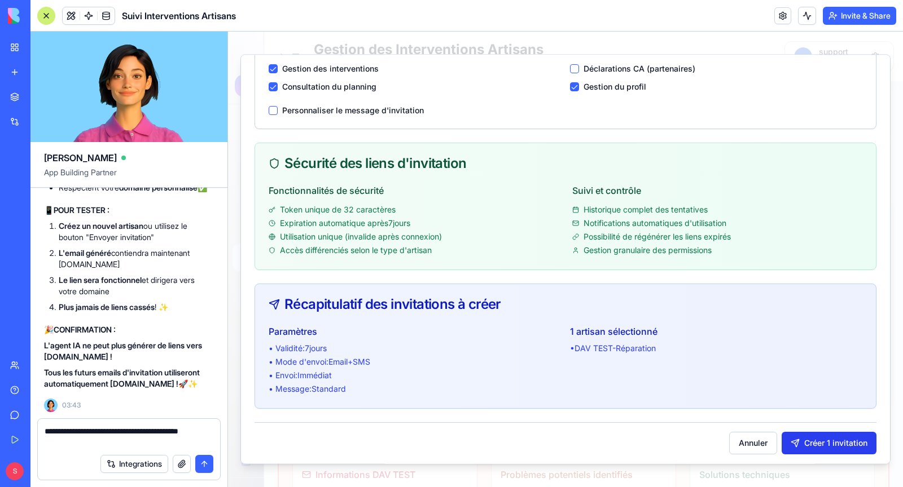
click at [835, 441] on button "Créer 1 invitation" at bounding box center [828, 443] width 95 height 23
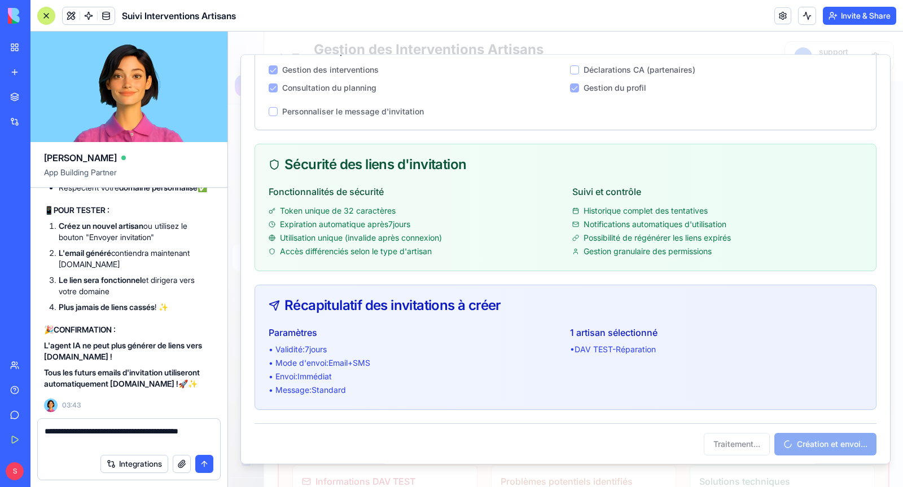
click at [92, 441] on textarea "**********" at bounding box center [129, 437] width 169 height 23
type textarea "**********"
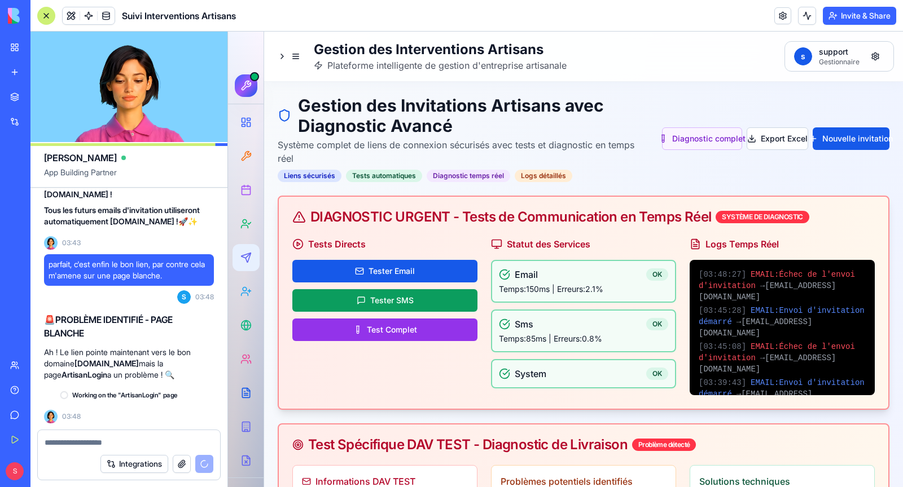
scroll to position [212317, 0]
